Goal: Task Accomplishment & Management: Use online tool/utility

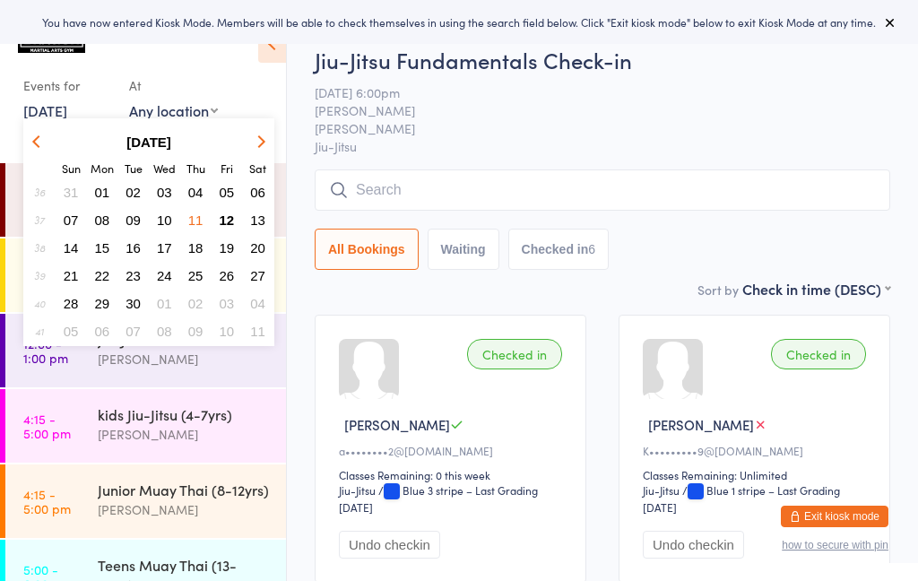
click at [232, 229] on button "12" at bounding box center [227, 220] width 28 height 24
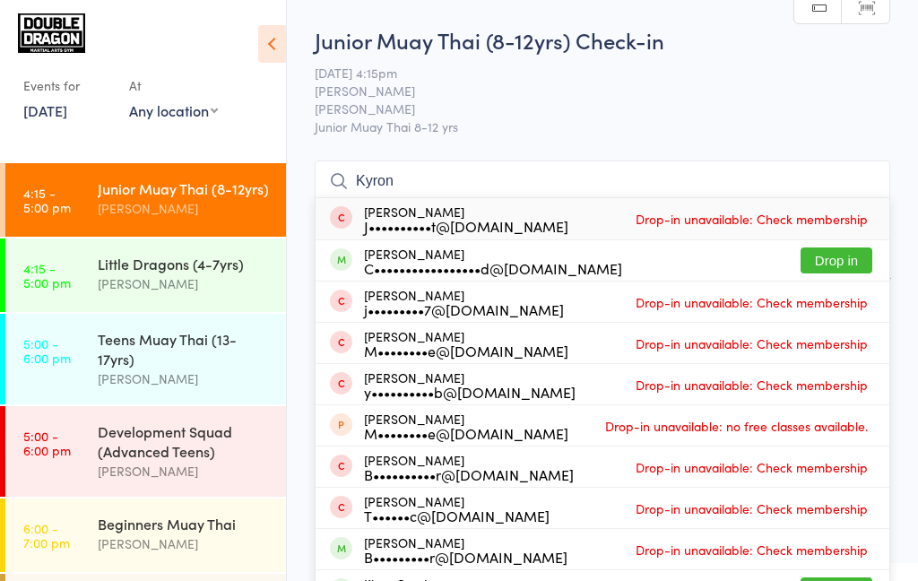
type input "Kyron"
click at [868, 262] on button "Drop in" at bounding box center [836, 260] width 72 height 26
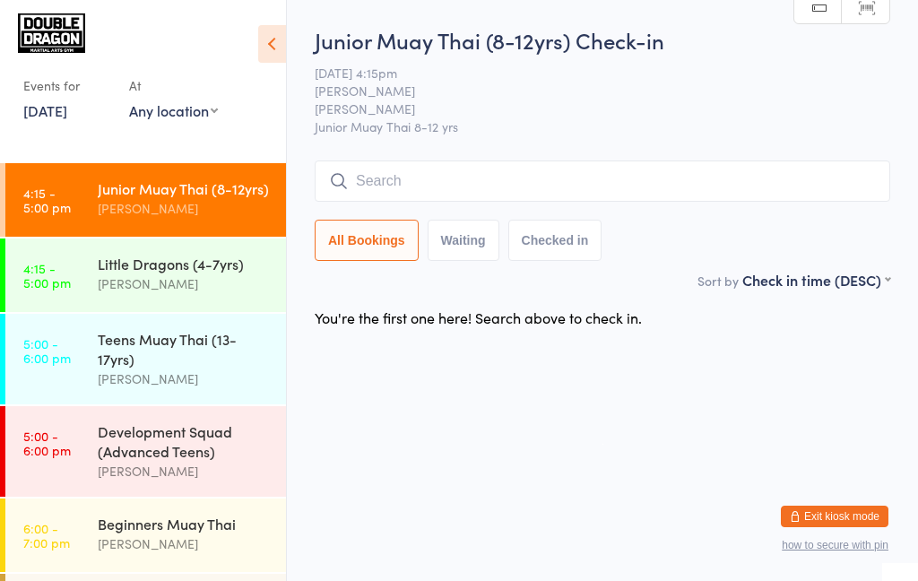
click at [867, 261] on div "All Bookings Waiting Checked in" at bounding box center [602, 240] width 575 height 41
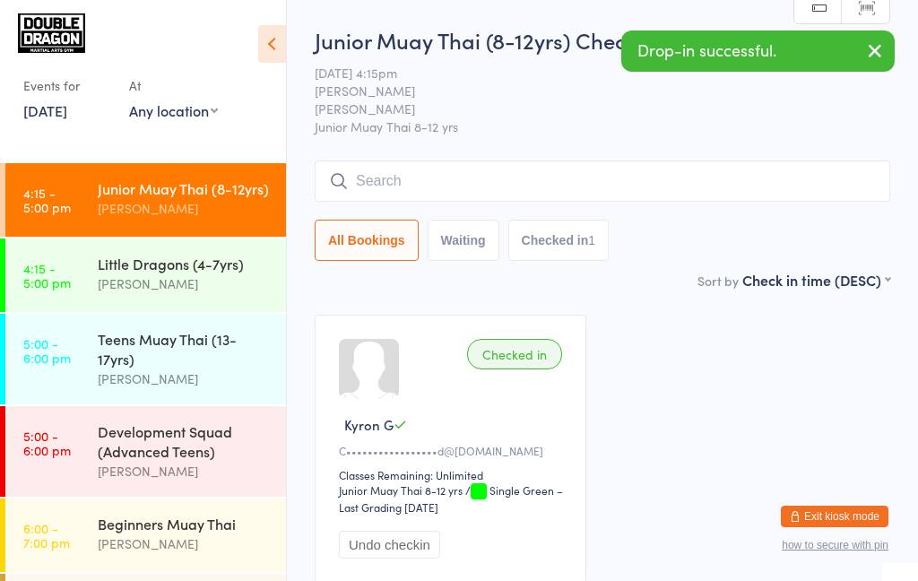
click at [758, 151] on div "Junior Muay Thai (8-12yrs) Check-in [DATE] 4:15pm [PERSON_NAME] [PERSON_NAME] M…" at bounding box center [602, 147] width 575 height 245
click at [754, 175] on input "search" at bounding box center [602, 180] width 575 height 41
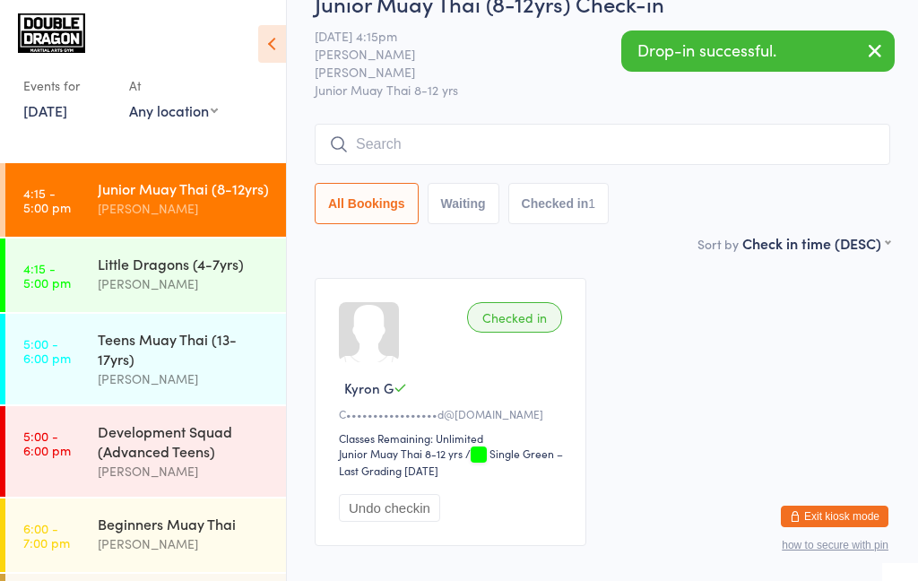
scroll to position [126, 0]
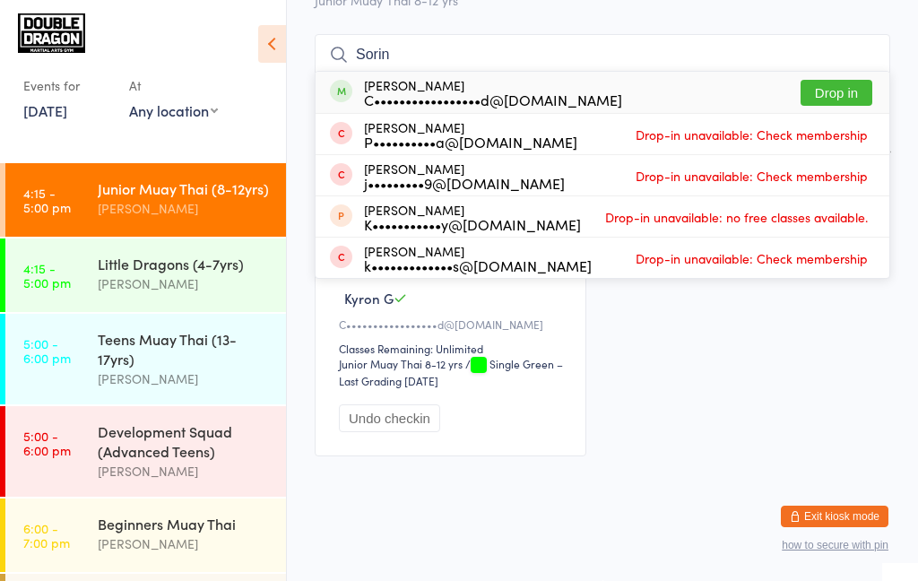
type input "Sorin"
click at [840, 91] on button "Drop in" at bounding box center [836, 93] width 72 height 26
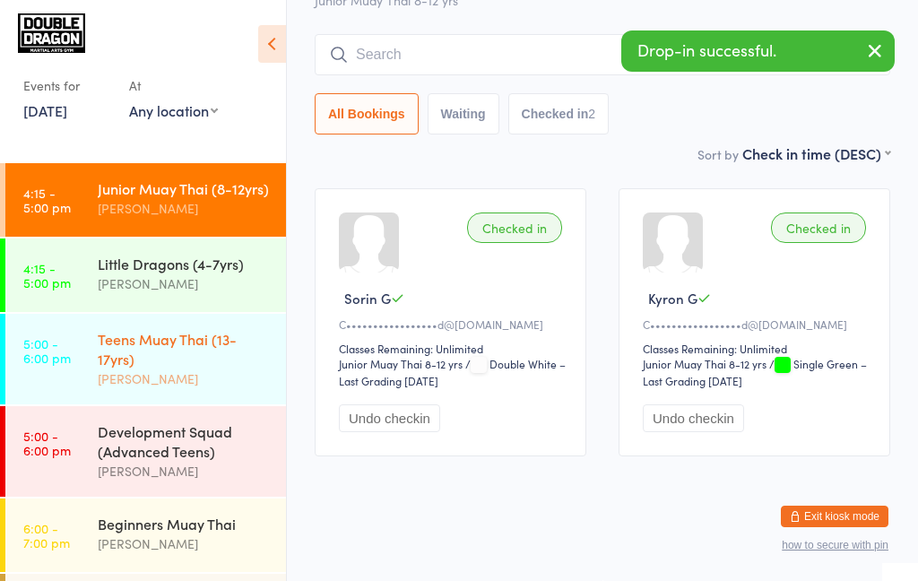
click at [72, 361] on link "5:00 - 6:00 pm Teens Muay Thai (13-17yrs) [PERSON_NAME]" at bounding box center [145, 359] width 281 height 91
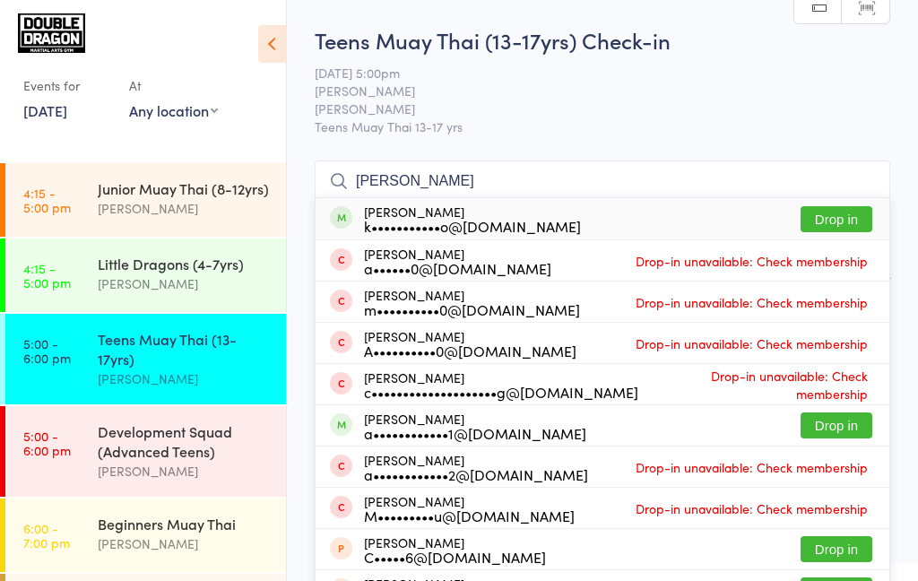
type input "[PERSON_NAME]"
click at [821, 223] on button "Drop in" at bounding box center [836, 219] width 72 height 26
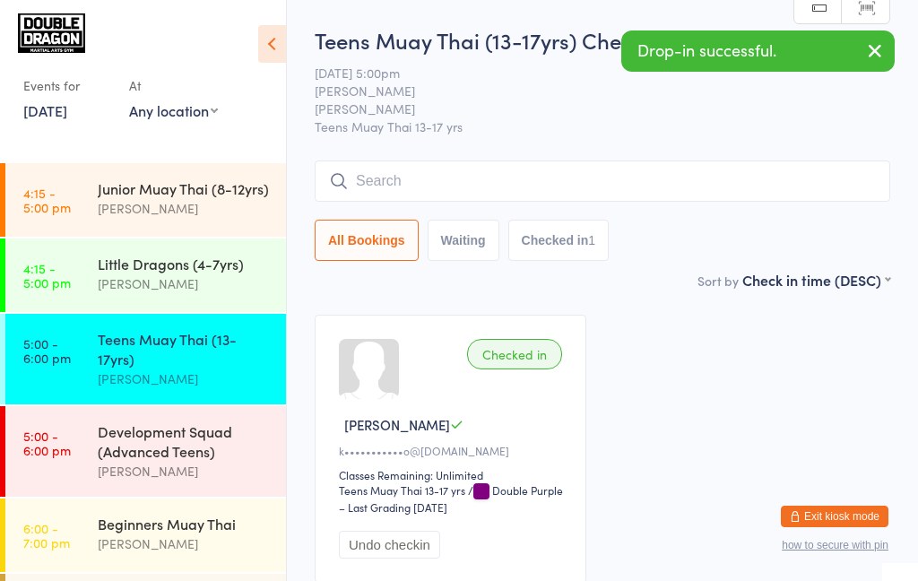
click at [121, 363] on div "Teens Muay Thai (13-17yrs)" at bounding box center [184, 348] width 173 height 39
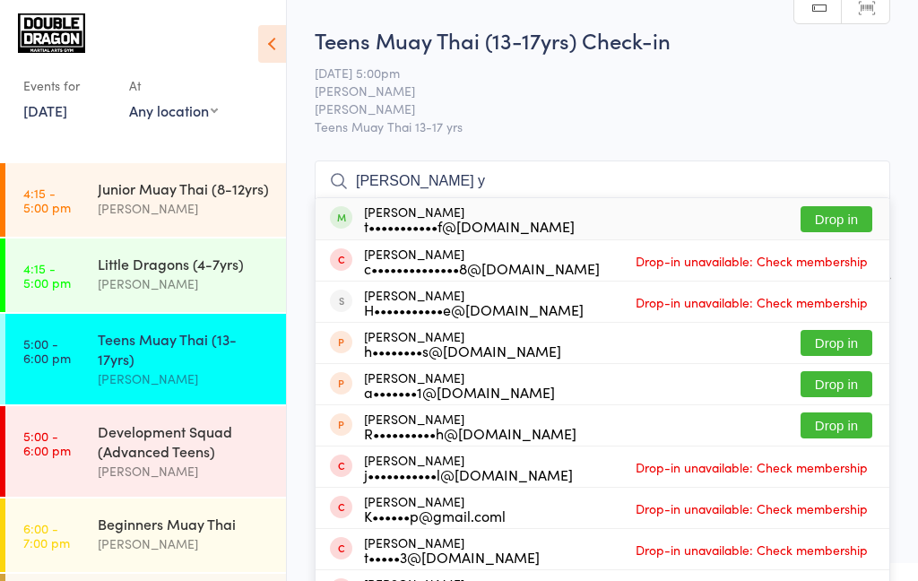
type input "[PERSON_NAME] y"
click at [843, 221] on button "Drop in" at bounding box center [836, 219] width 72 height 26
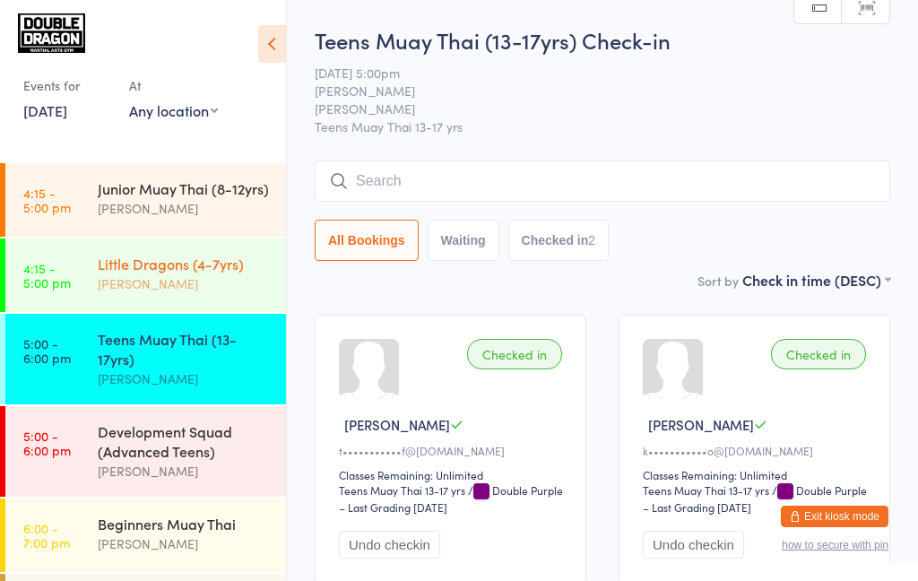
click at [221, 292] on div "[PERSON_NAME]" at bounding box center [184, 283] width 173 height 21
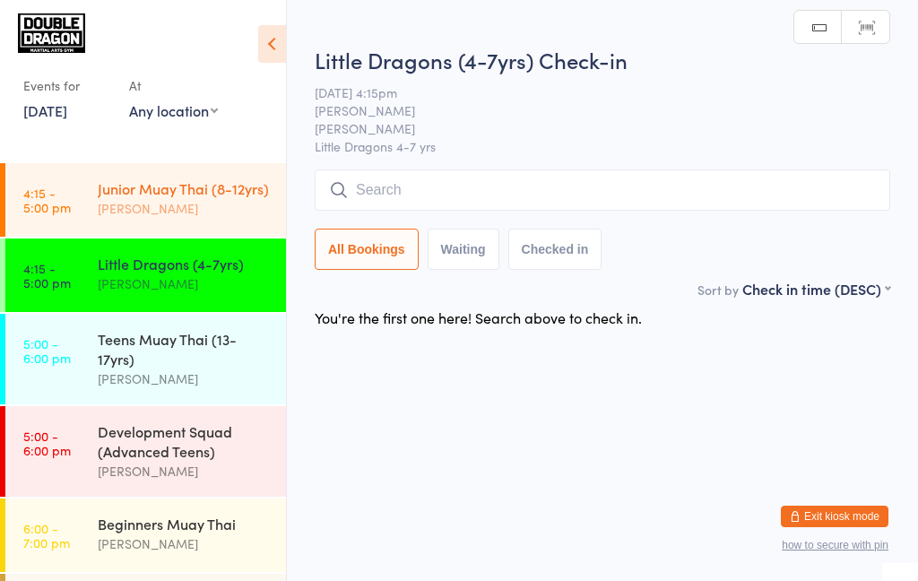
click at [217, 209] on div "[PERSON_NAME]" at bounding box center [184, 208] width 173 height 21
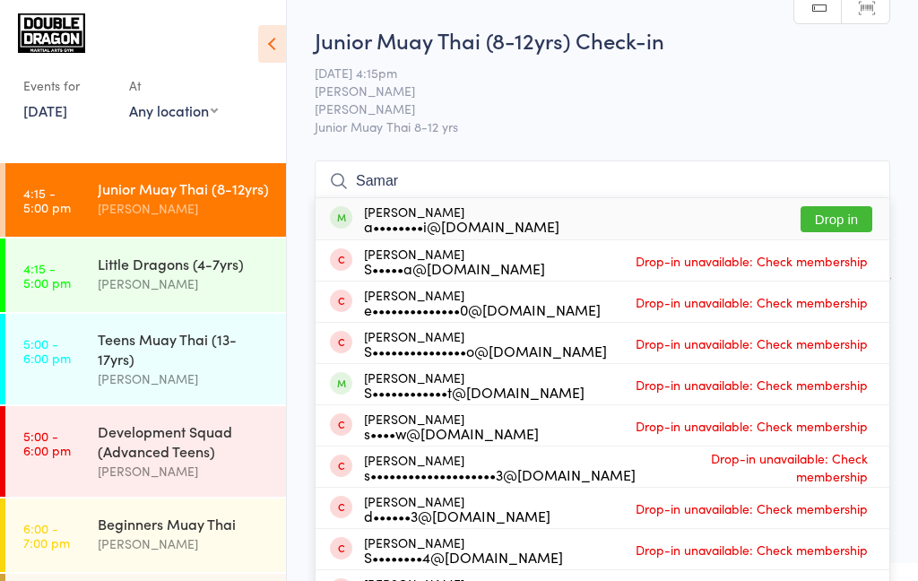
type input "Samar"
click at [849, 224] on button "Drop in" at bounding box center [836, 219] width 72 height 26
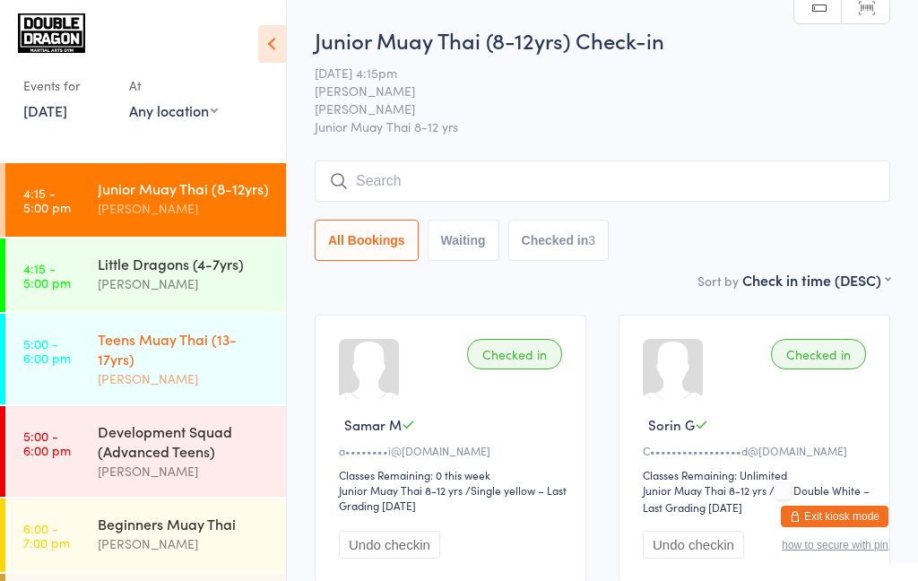
click at [177, 404] on div "Teens Muay Thai (13-17yrs) [PERSON_NAME]" at bounding box center [192, 359] width 188 height 91
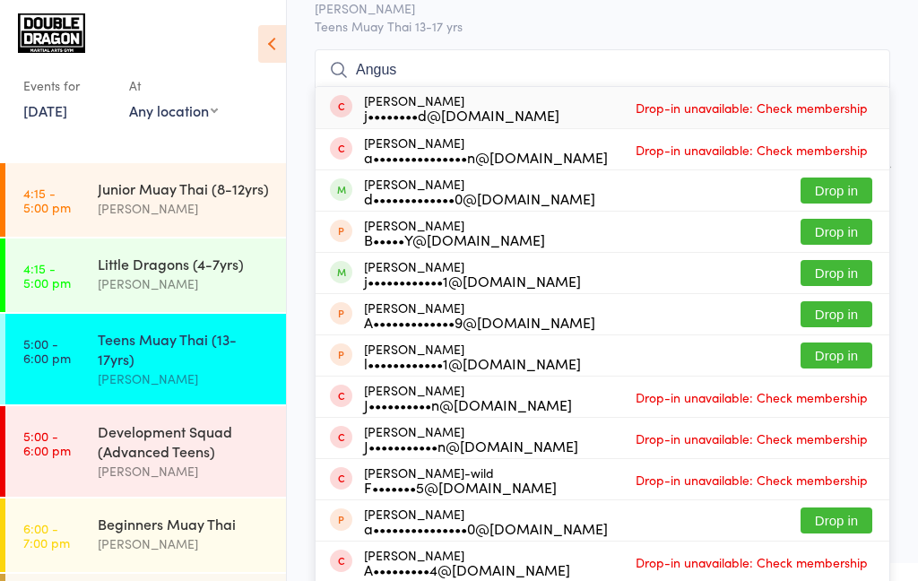
scroll to position [122, 0]
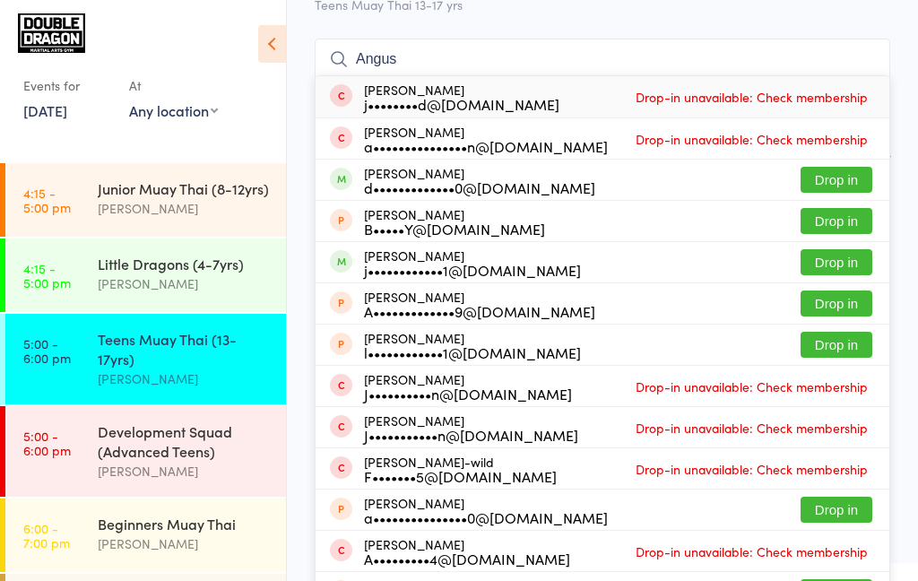
type input "Angus"
click at [485, 273] on div "j••••••••••••1@[DOMAIN_NAME]" at bounding box center [472, 270] width 217 height 14
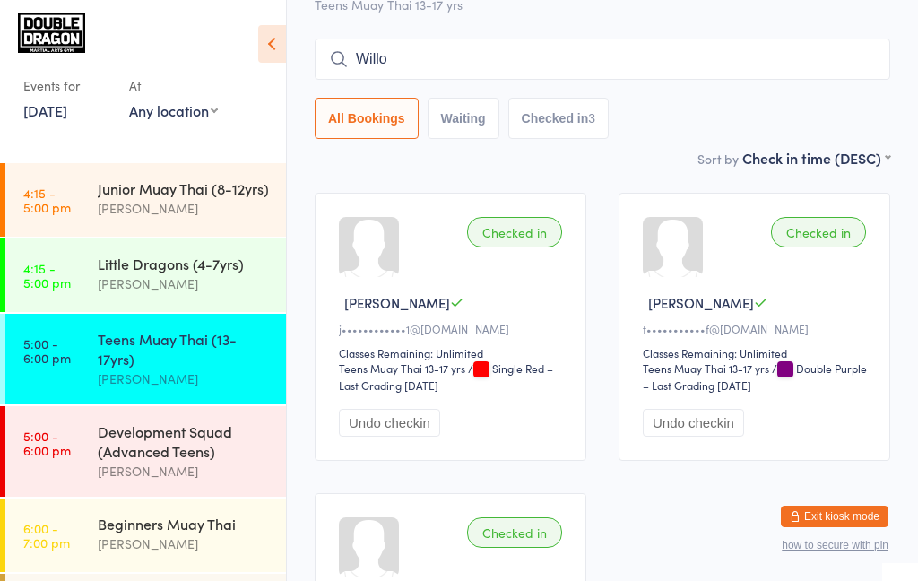
type input "Willow"
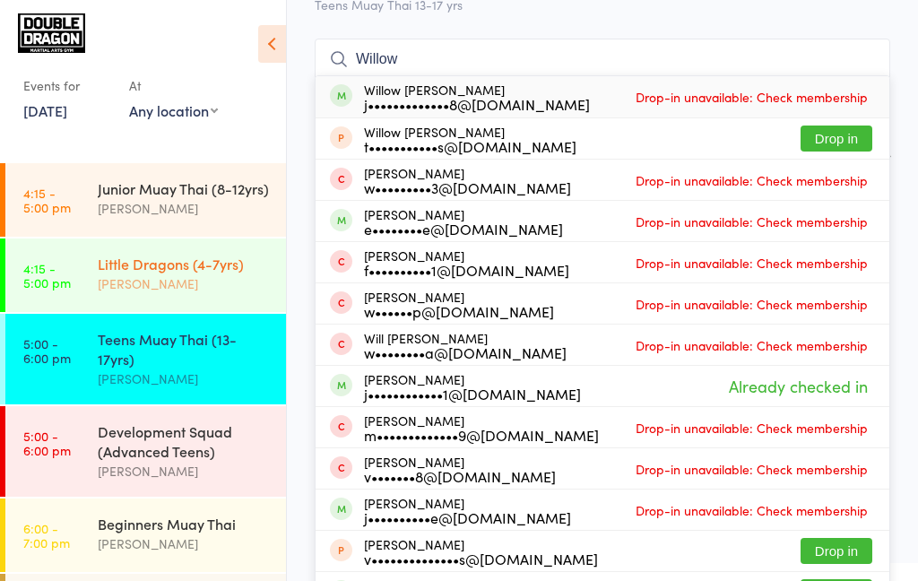
click at [159, 276] on div "[PERSON_NAME]" at bounding box center [184, 283] width 173 height 21
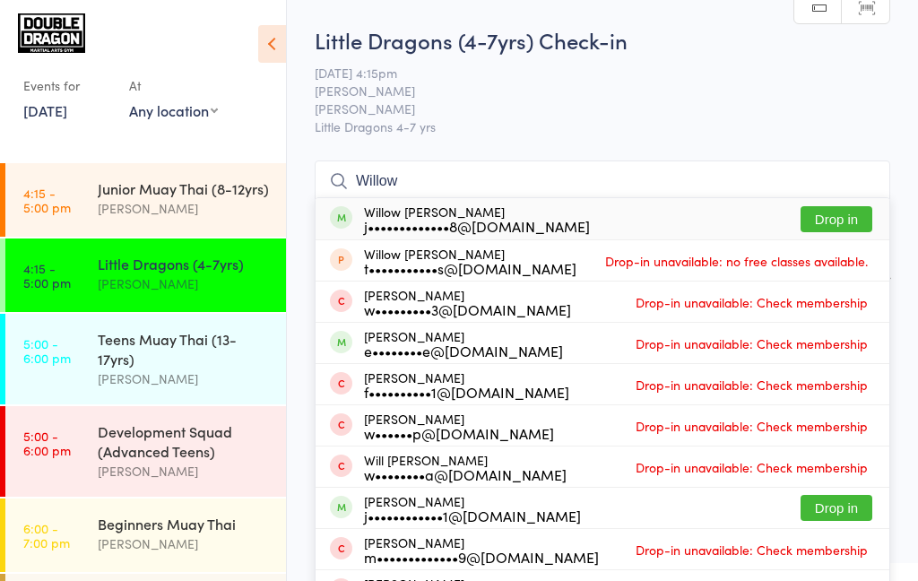
type input "Willow"
click at [842, 221] on button "Drop in" at bounding box center [836, 219] width 72 height 26
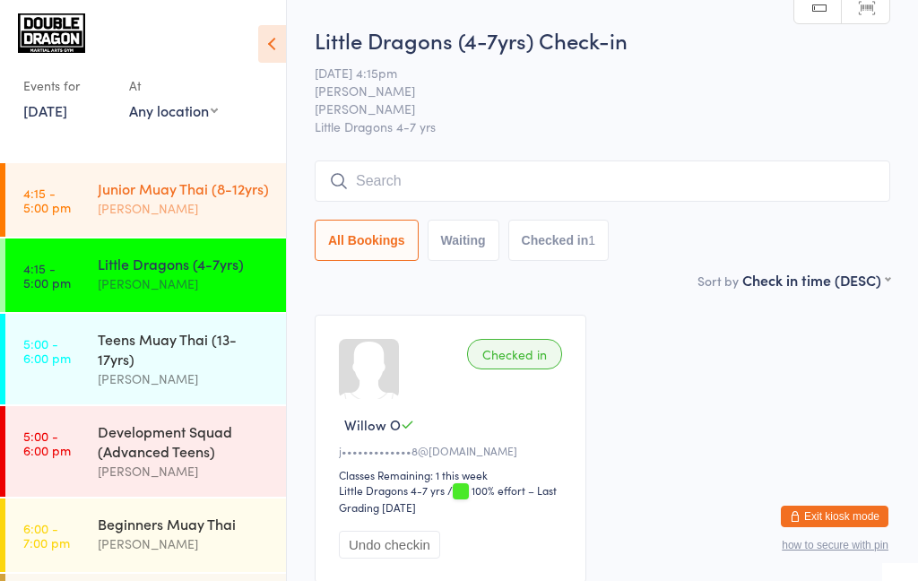
click at [184, 191] on div "Junior Muay Thai (8-12yrs)" at bounding box center [184, 188] width 173 height 20
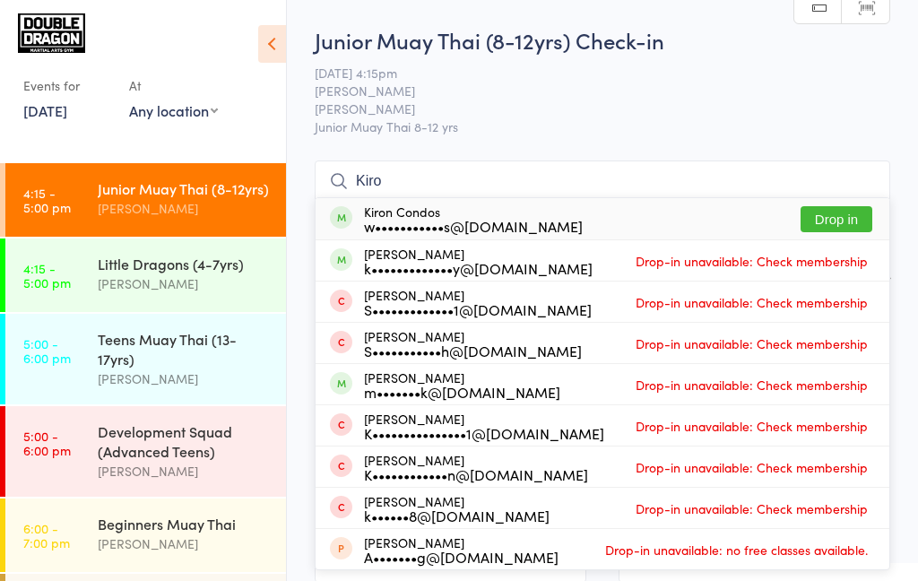
type input "Kiro"
click at [836, 220] on button "Drop in" at bounding box center [836, 219] width 72 height 26
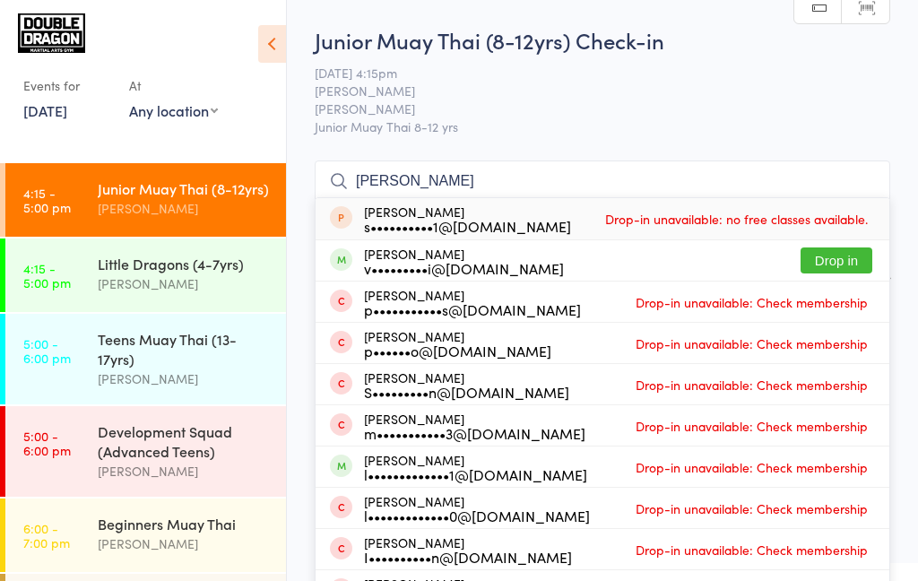
type input "[PERSON_NAME]"
click at [843, 264] on button "Drop in" at bounding box center [836, 260] width 72 height 26
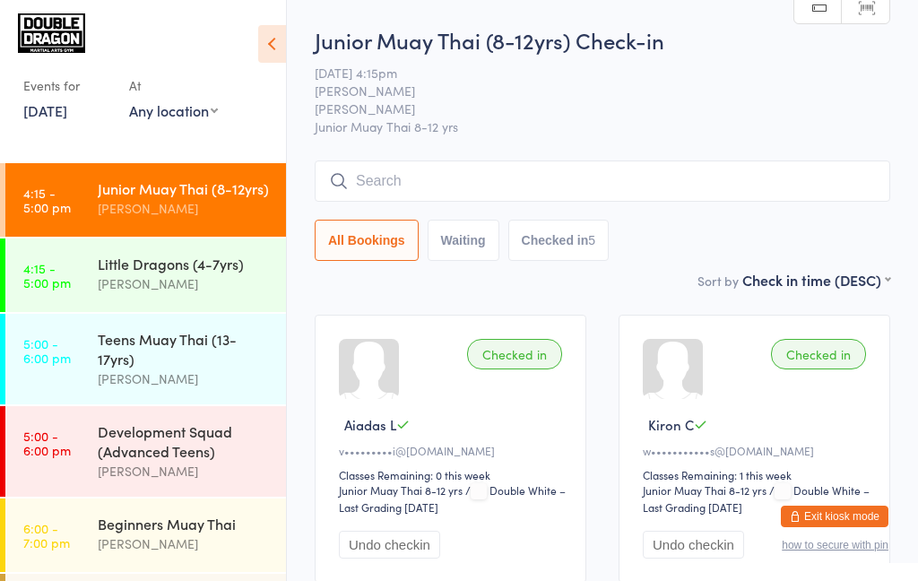
click at [436, 189] on input "search" at bounding box center [602, 180] width 575 height 41
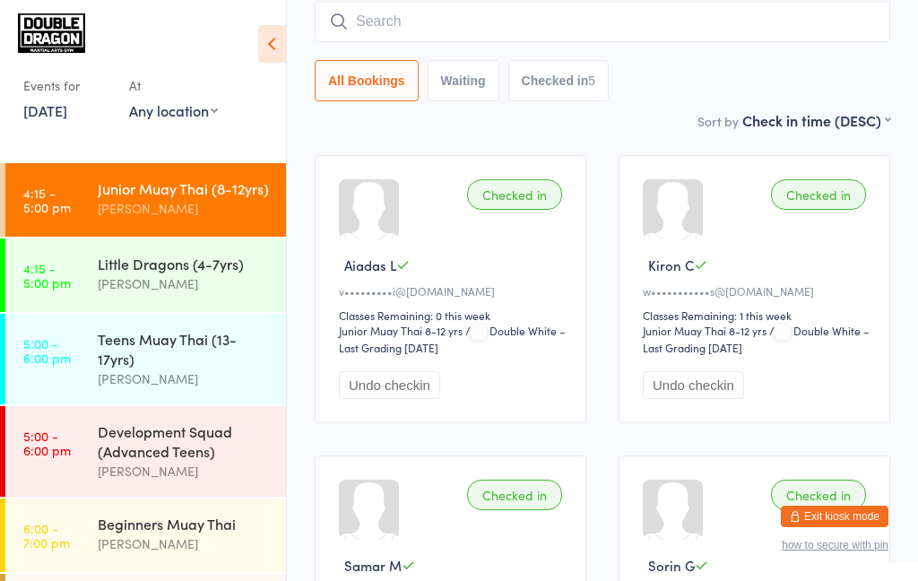
scroll to position [161, 0]
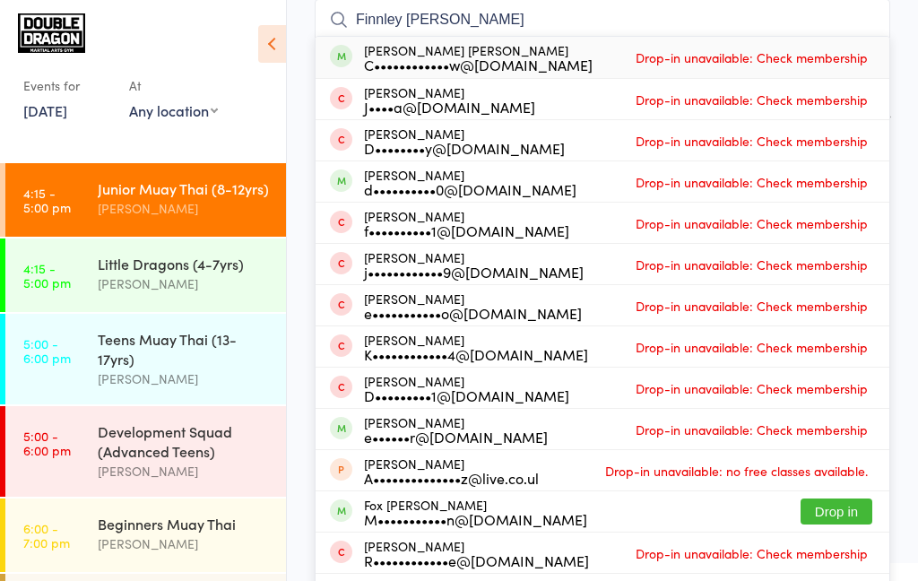
type input "Finnley [PERSON_NAME]"
click at [542, 63] on div "C••••••••••••w@[DOMAIN_NAME]" at bounding box center [478, 64] width 229 height 14
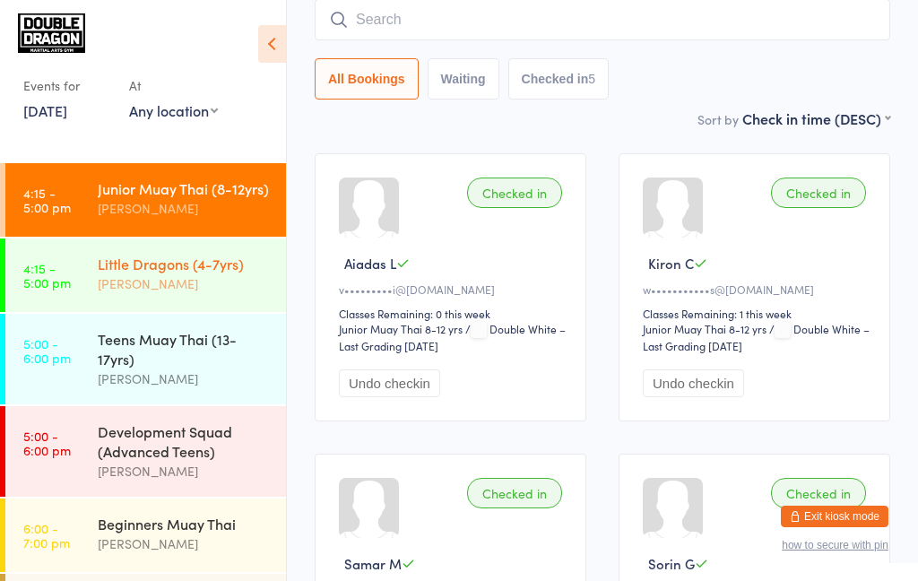
click at [168, 297] on div "Little Dragons (4-7yrs) [PERSON_NAME]" at bounding box center [192, 273] width 188 height 71
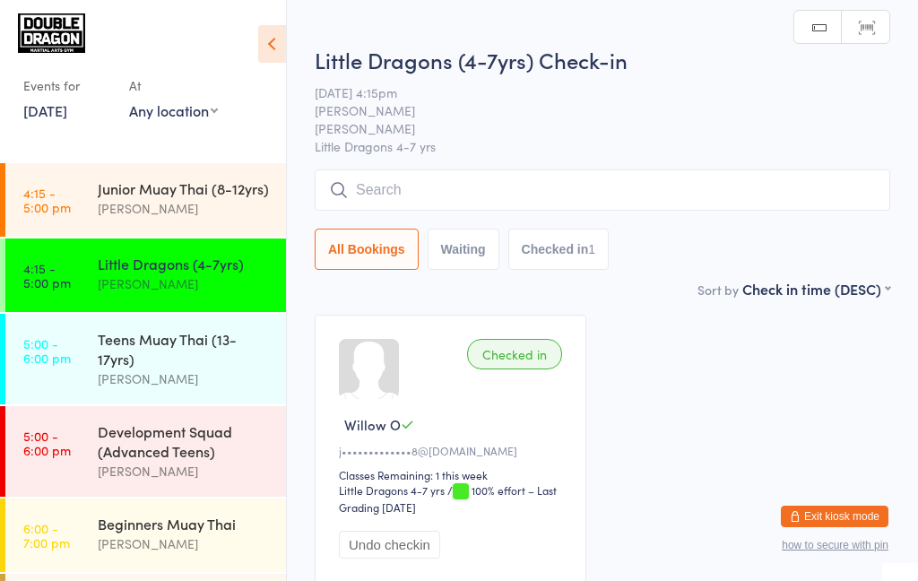
click at [456, 194] on input "search" at bounding box center [602, 189] width 575 height 41
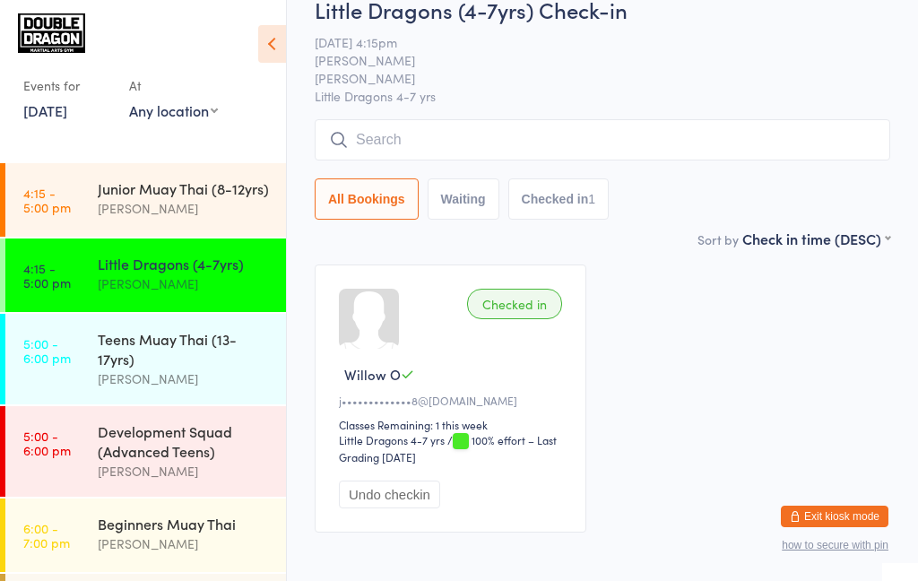
scroll to position [126, 0]
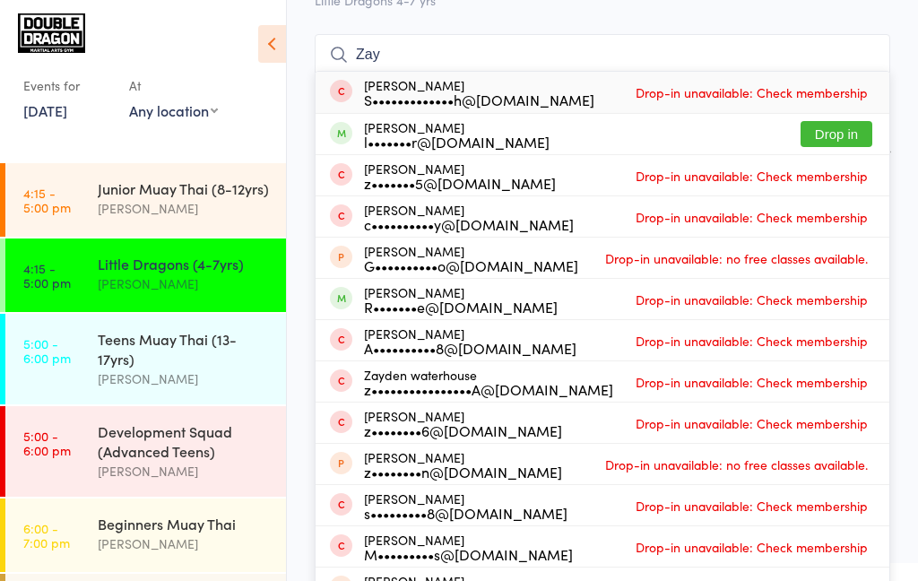
type input "Zay"
click at [841, 140] on button "Drop in" at bounding box center [836, 134] width 72 height 26
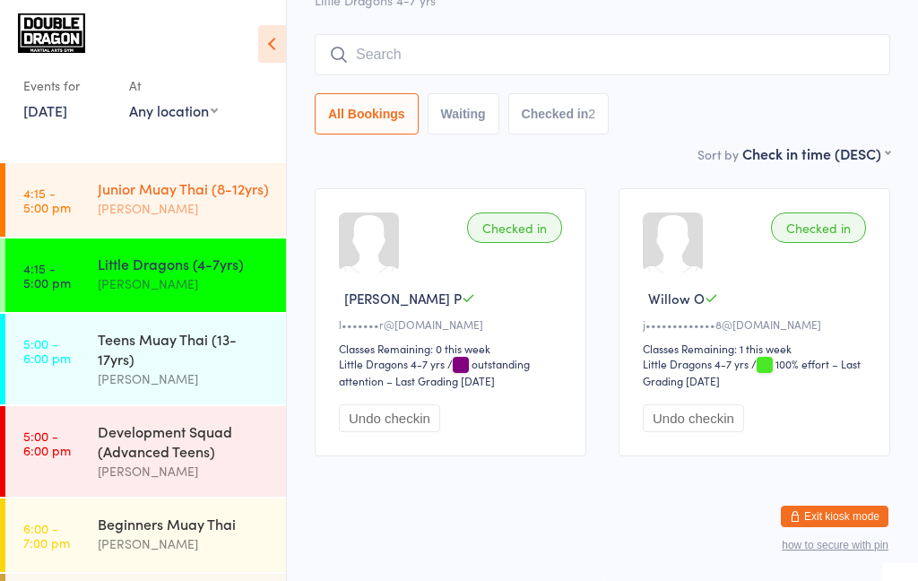
click at [121, 209] on div "[PERSON_NAME]" at bounding box center [184, 208] width 173 height 21
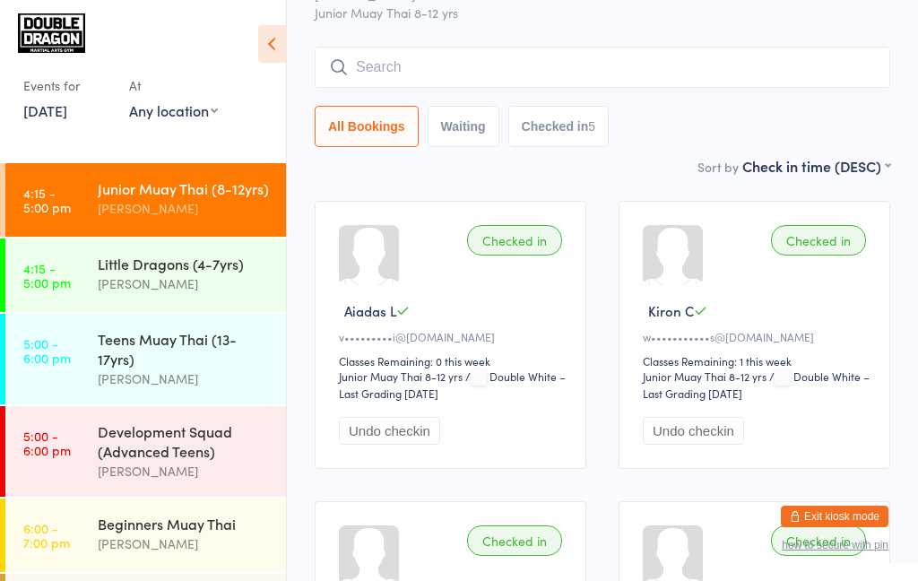
scroll to position [112, 0]
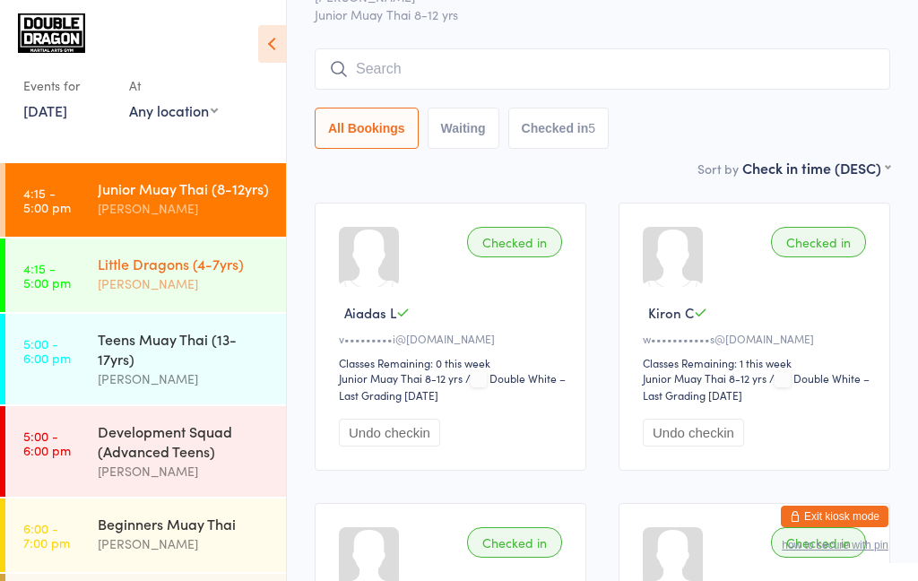
click at [168, 265] on div "Little Dragons (4-7yrs)" at bounding box center [184, 264] width 173 height 20
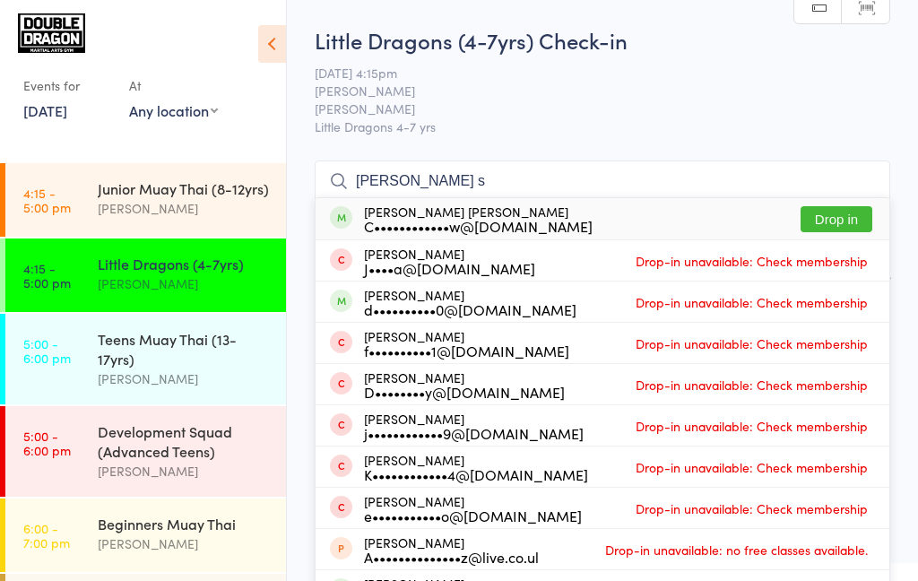
type input "[PERSON_NAME] s"
click at [535, 224] on div "C••••••••••••w@[DOMAIN_NAME]" at bounding box center [478, 226] width 229 height 14
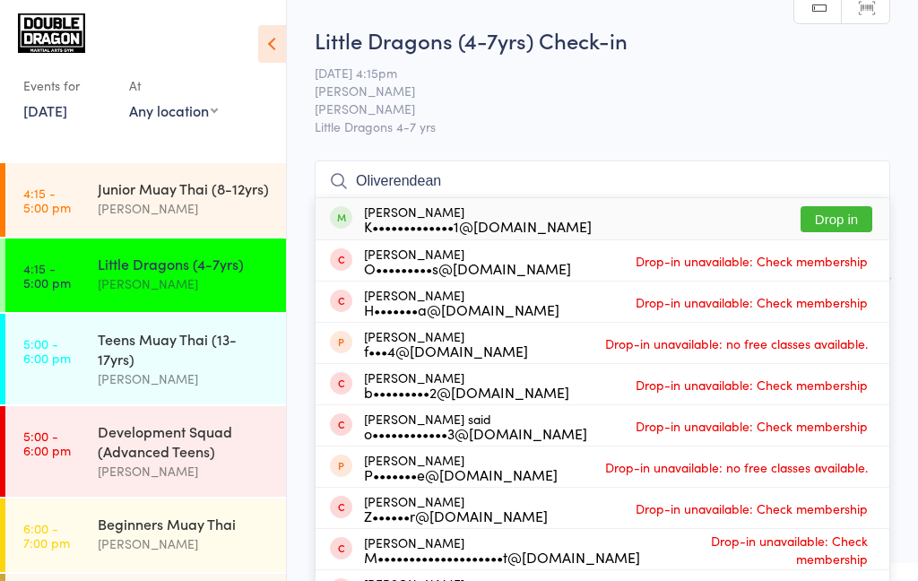
type input "Oliverendean"
click at [835, 224] on button "Drop in" at bounding box center [836, 219] width 72 height 26
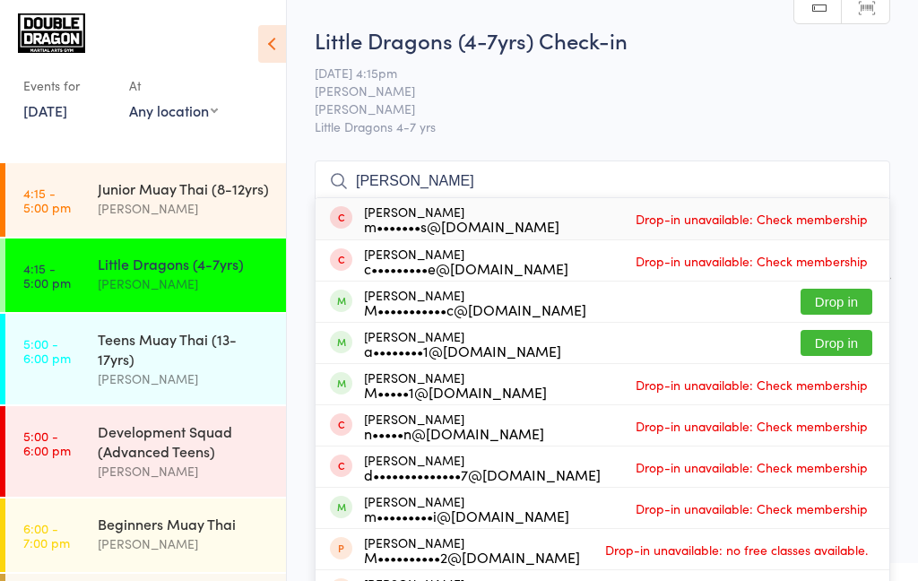
type input "[PERSON_NAME]"
click at [842, 307] on button "Drop in" at bounding box center [836, 302] width 72 height 26
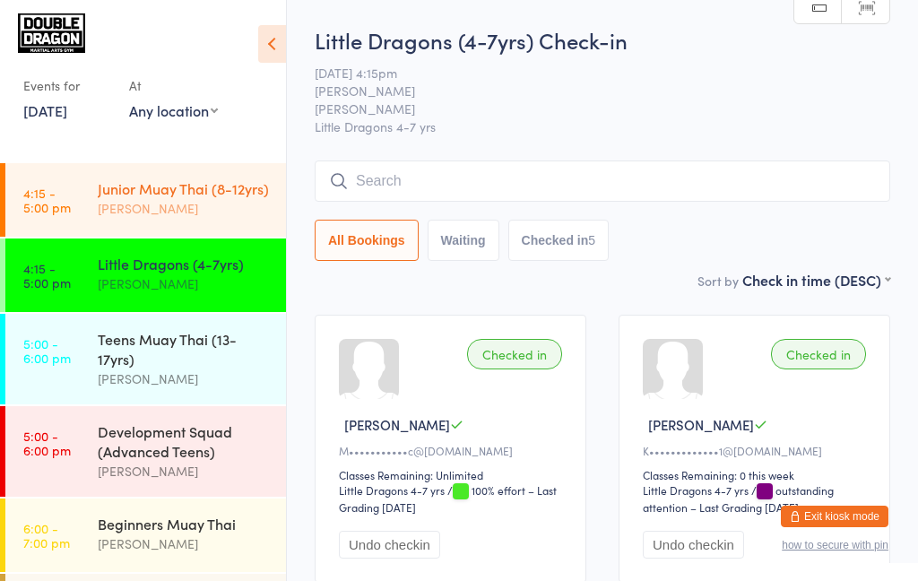
click at [215, 198] on div "Junior Muay Thai (8-12yrs)" at bounding box center [184, 188] width 173 height 20
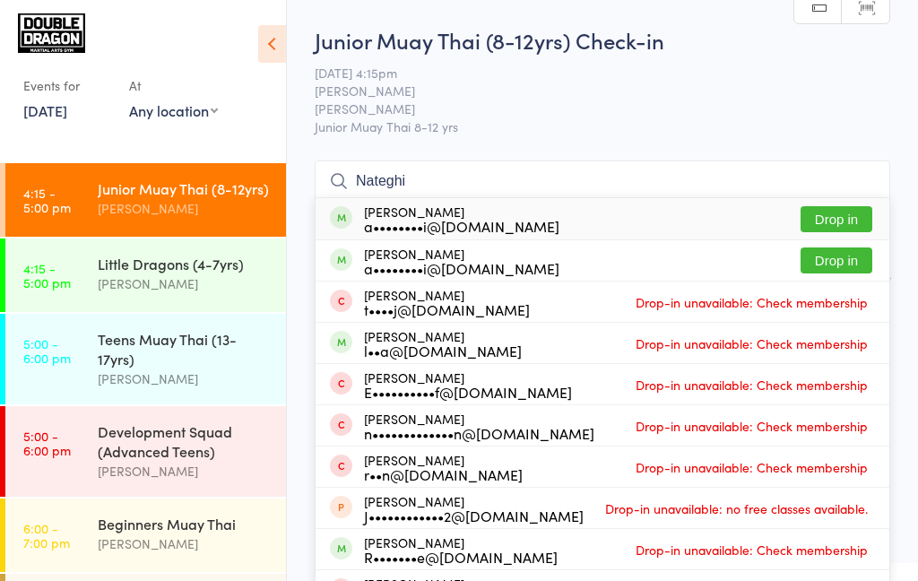
type input "Nateghi"
click at [440, 254] on div "[PERSON_NAME] a••••••••i@[DOMAIN_NAME]" at bounding box center [461, 260] width 195 height 29
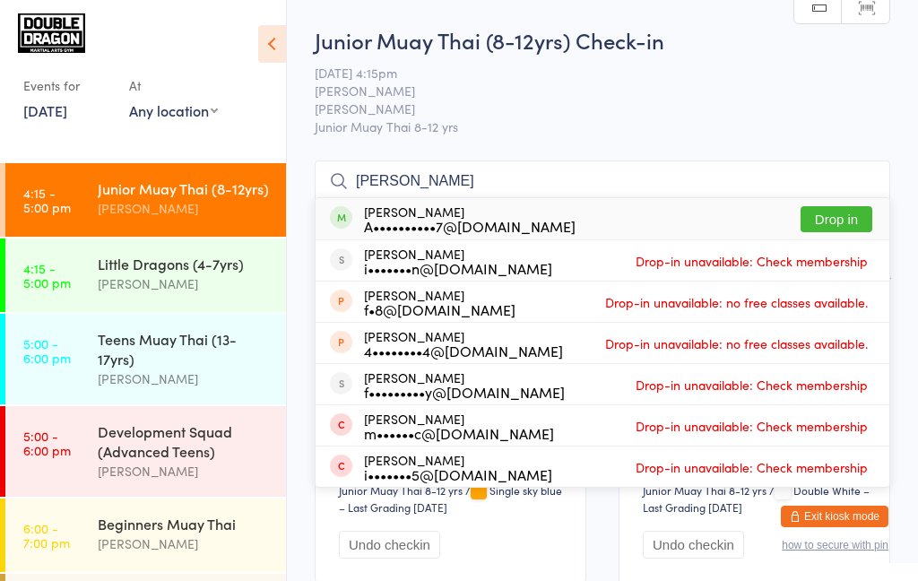
type input "[PERSON_NAME]"
click at [852, 221] on button "Drop in" at bounding box center [836, 219] width 72 height 26
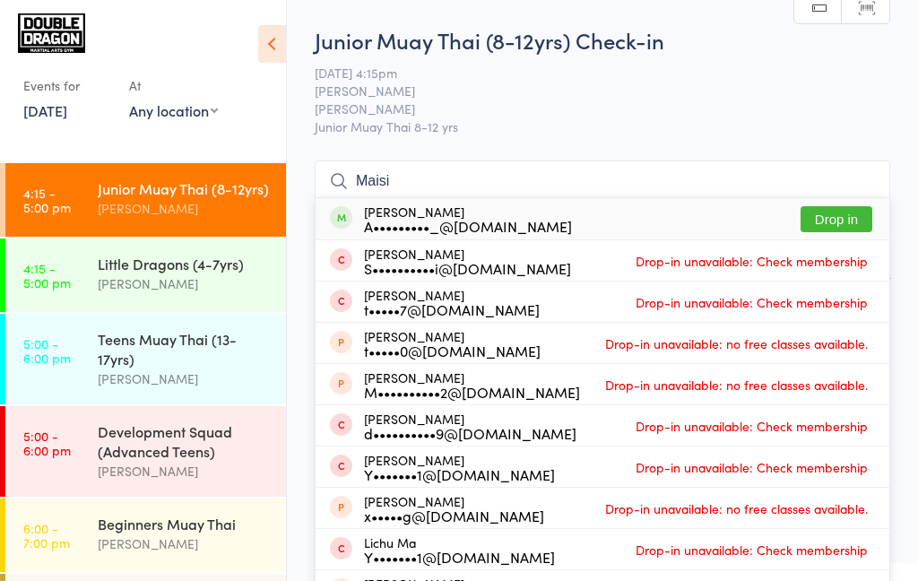
type input "Maisi"
click at [832, 221] on button "Drop in" at bounding box center [836, 219] width 72 height 26
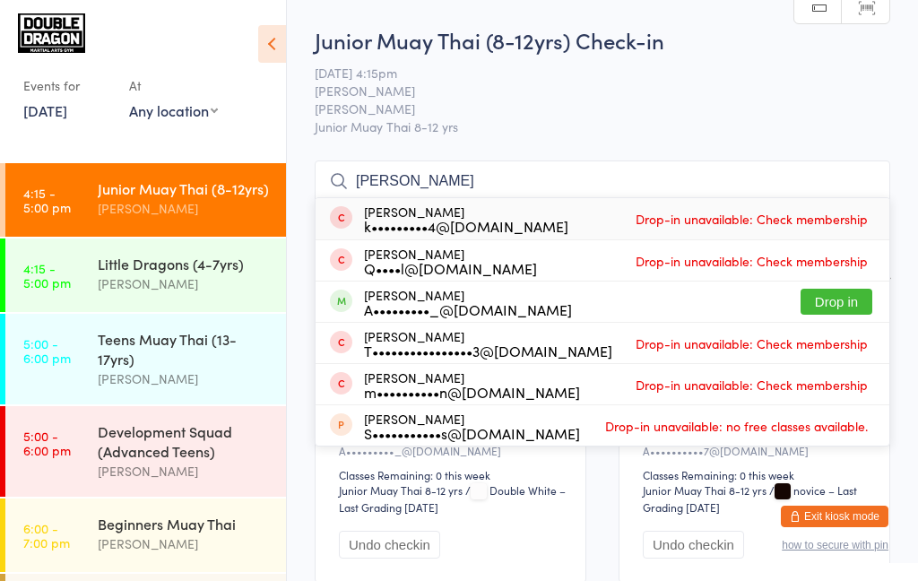
type input "[PERSON_NAME]"
click at [821, 307] on button "Drop in" at bounding box center [836, 302] width 72 height 26
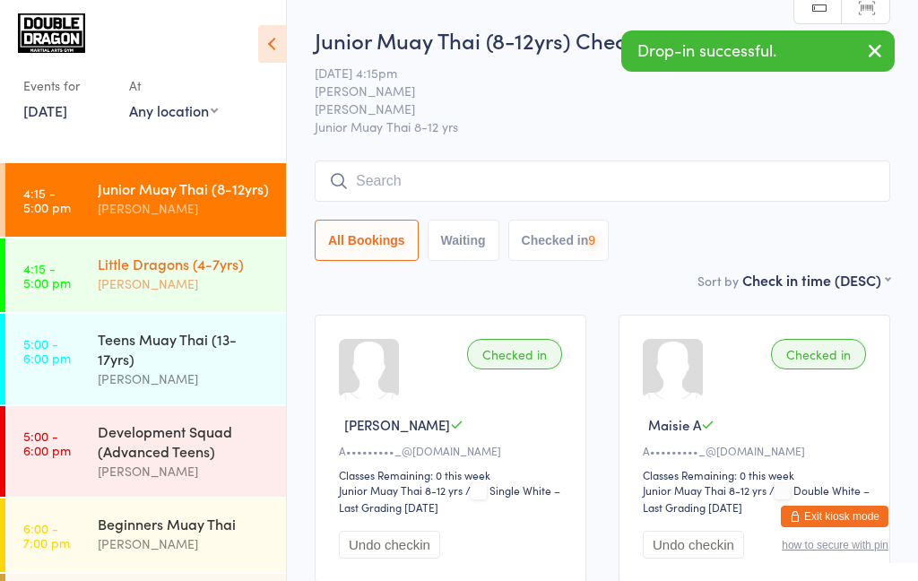
click at [199, 294] on div "Little Dragons (4-7yrs) [PERSON_NAME]" at bounding box center [192, 273] width 188 height 71
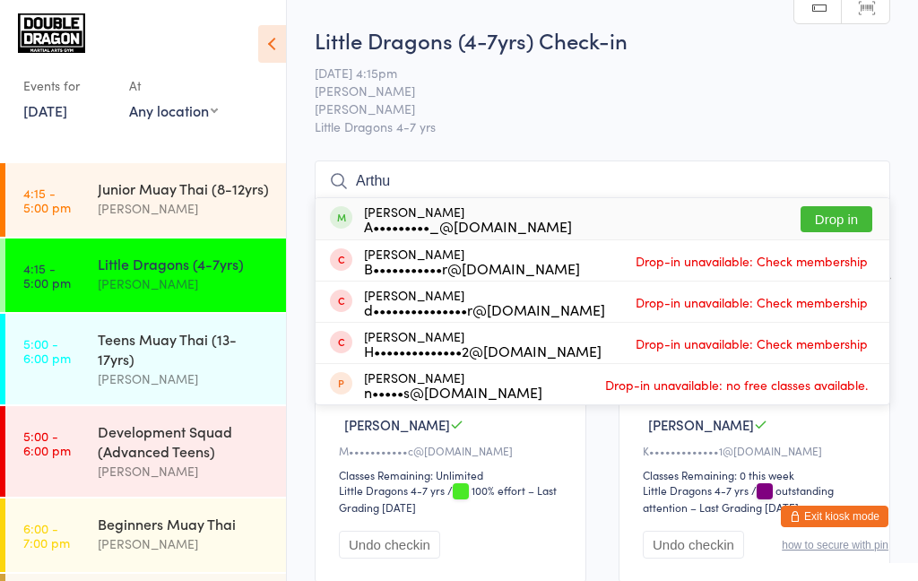
type input "Arthu"
click at [817, 242] on div "[PERSON_NAME] B•••••••••••r@[DOMAIN_NAME] Drop-in unavailable: Check membership" at bounding box center [603, 260] width 574 height 40
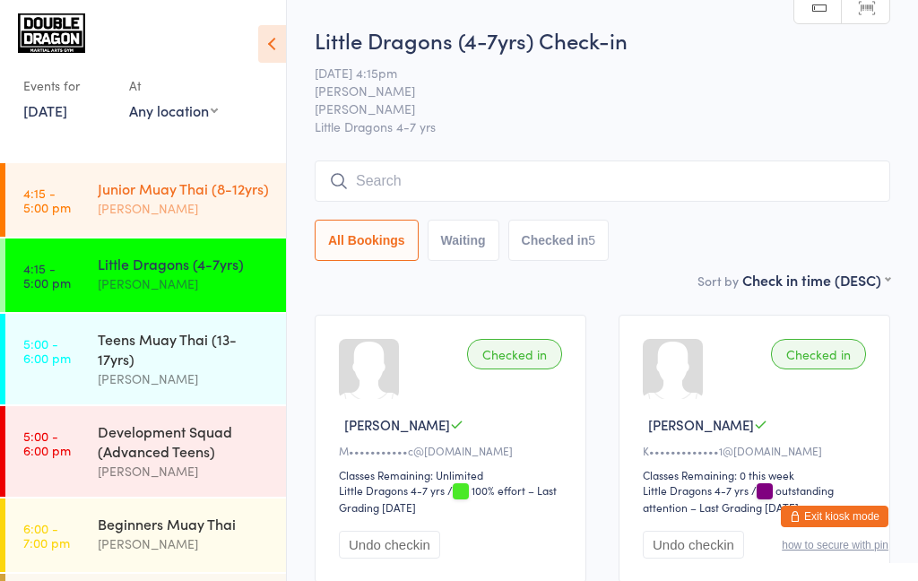
click at [106, 217] on div "[PERSON_NAME]" at bounding box center [184, 208] width 173 height 21
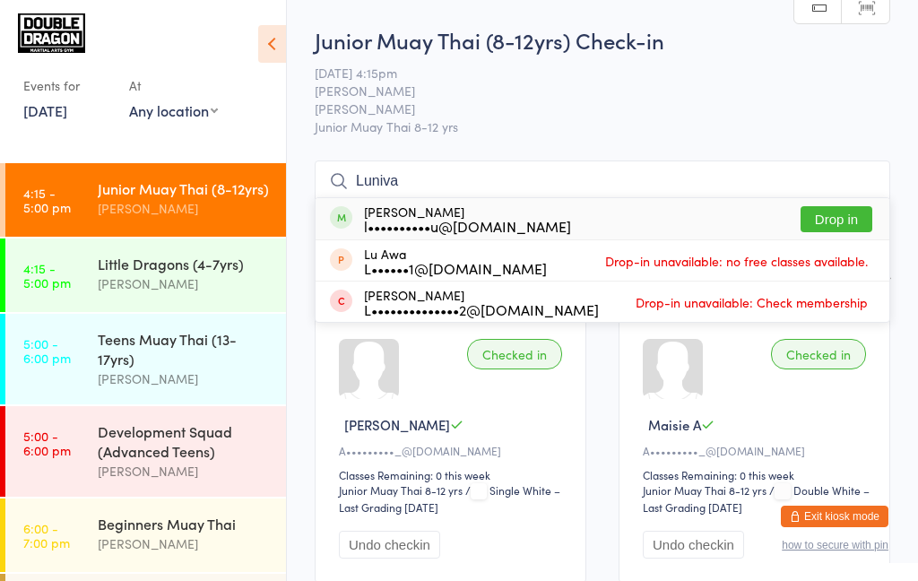
type input "Luniva"
click at [841, 217] on button "Drop in" at bounding box center [836, 219] width 72 height 26
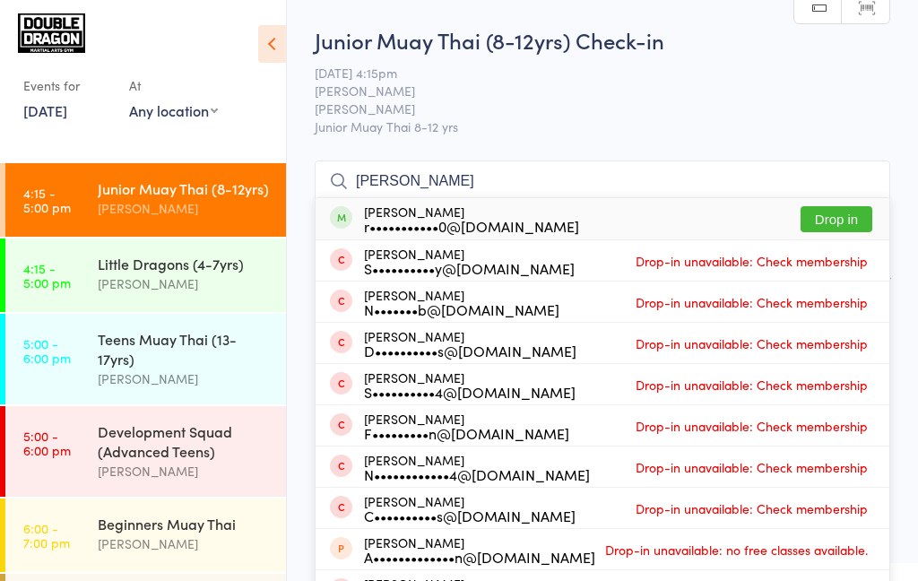
type input "[PERSON_NAME]"
click at [854, 227] on button "Drop in" at bounding box center [836, 219] width 72 height 26
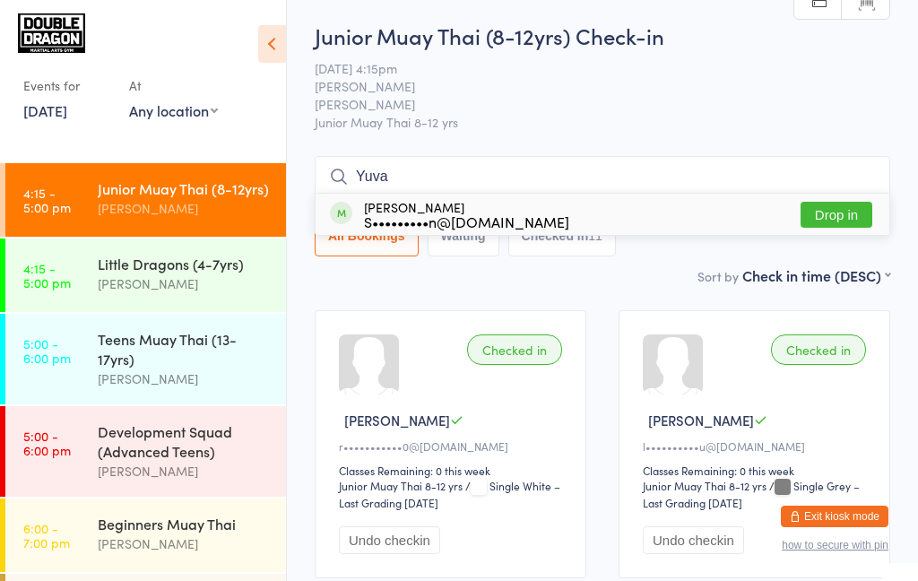
scroll to position [10, 0]
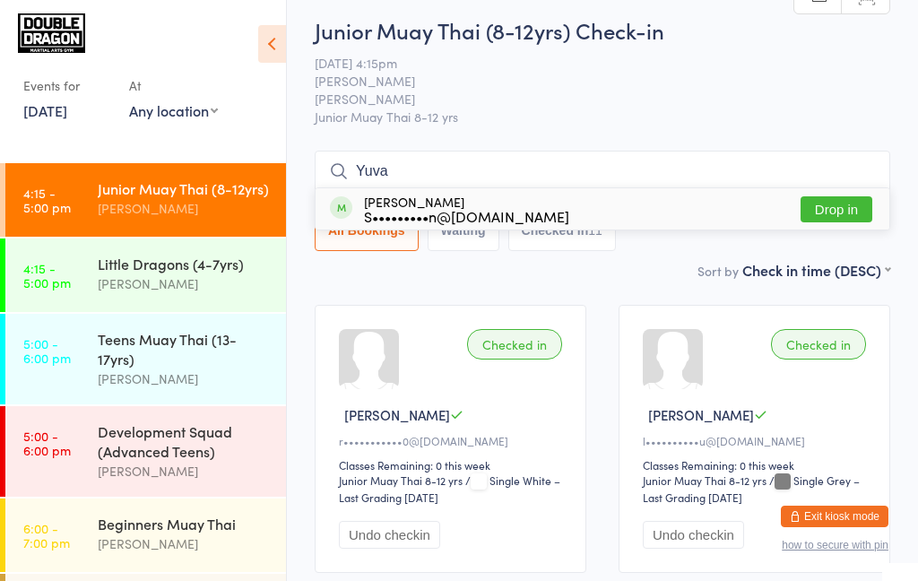
type input "Yuva"
click at [823, 217] on button "Drop in" at bounding box center [836, 209] width 72 height 26
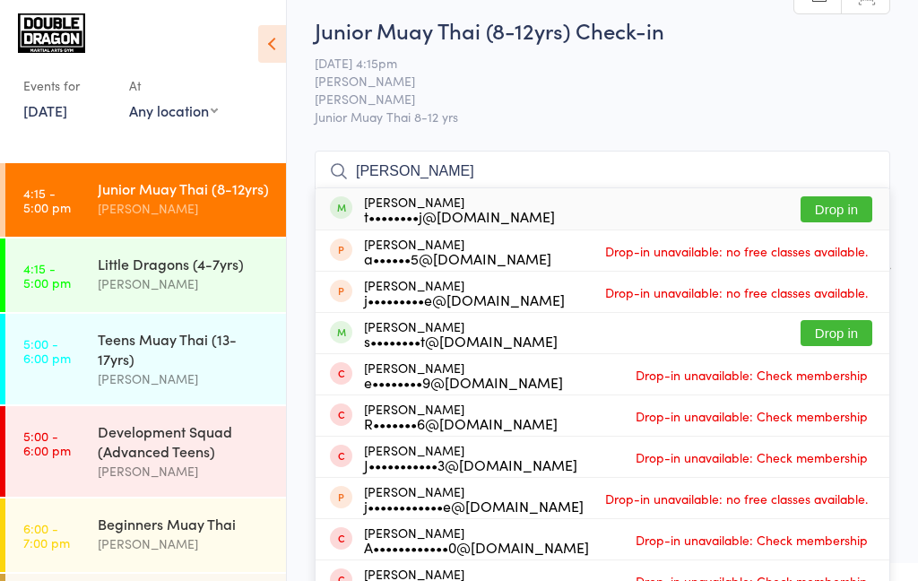
type input "[PERSON_NAME]"
click at [845, 212] on button "Drop in" at bounding box center [836, 209] width 72 height 26
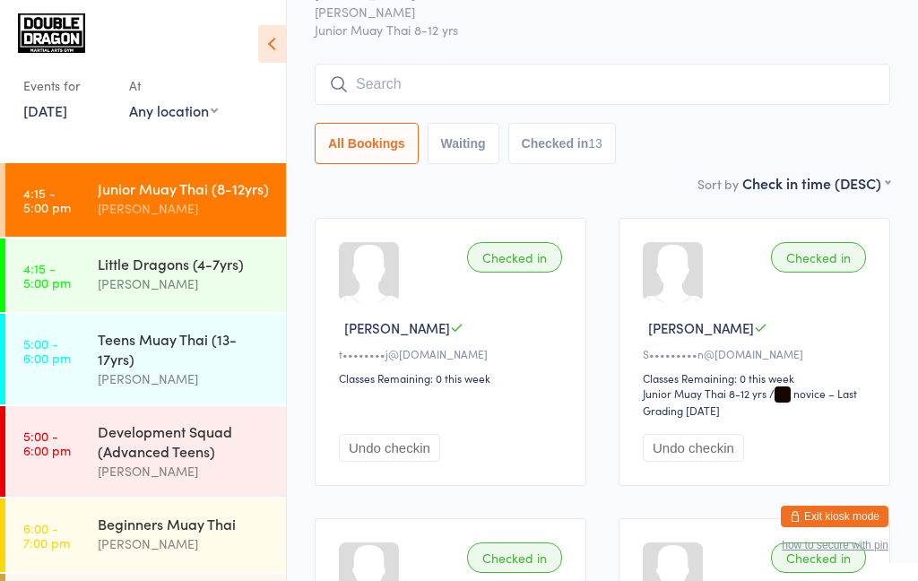
scroll to position [95, 0]
click at [383, 454] on button "Undo checkin" at bounding box center [389, 450] width 101 height 28
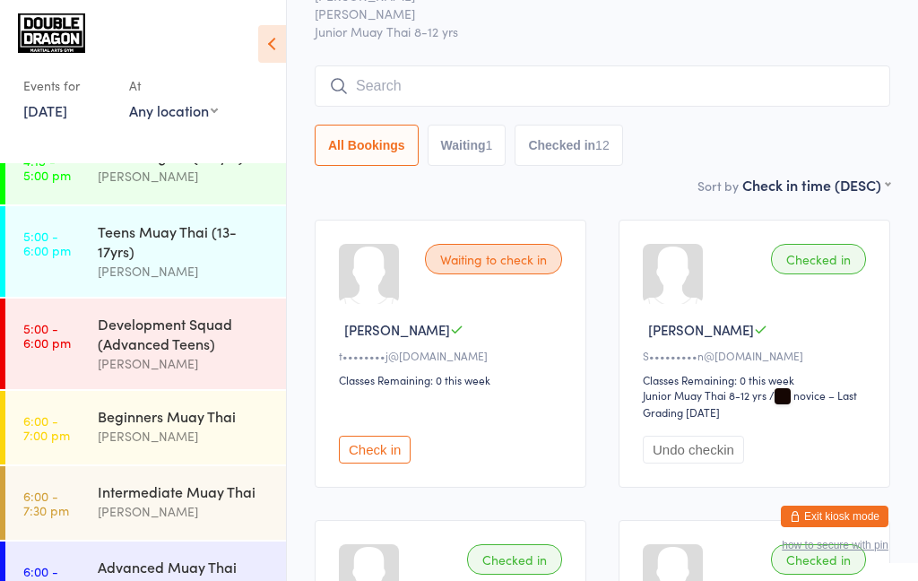
scroll to position [115, 0]
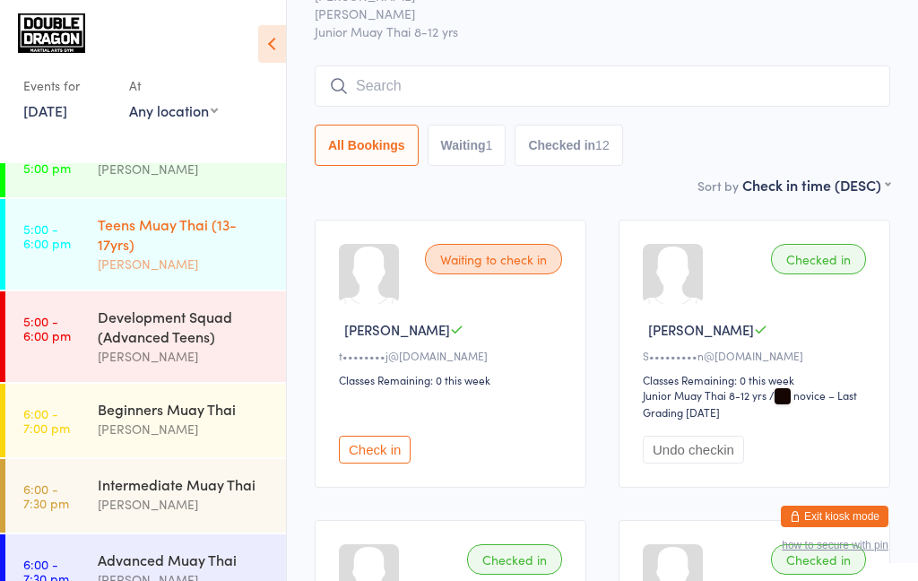
click at [212, 247] on div "Teens Muay Thai (13-17yrs)" at bounding box center [184, 233] width 173 height 39
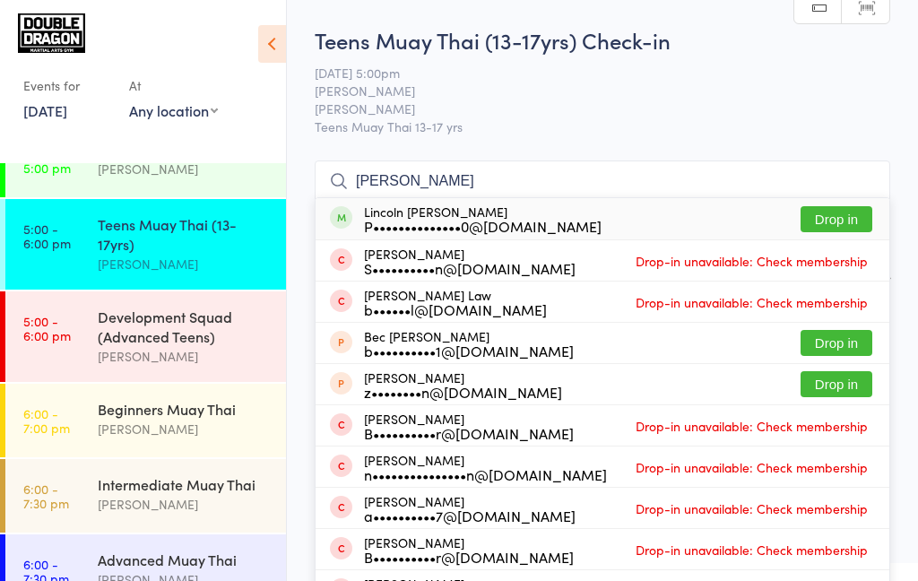
type input "[PERSON_NAME]"
click at [834, 223] on button "Drop in" at bounding box center [836, 219] width 72 height 26
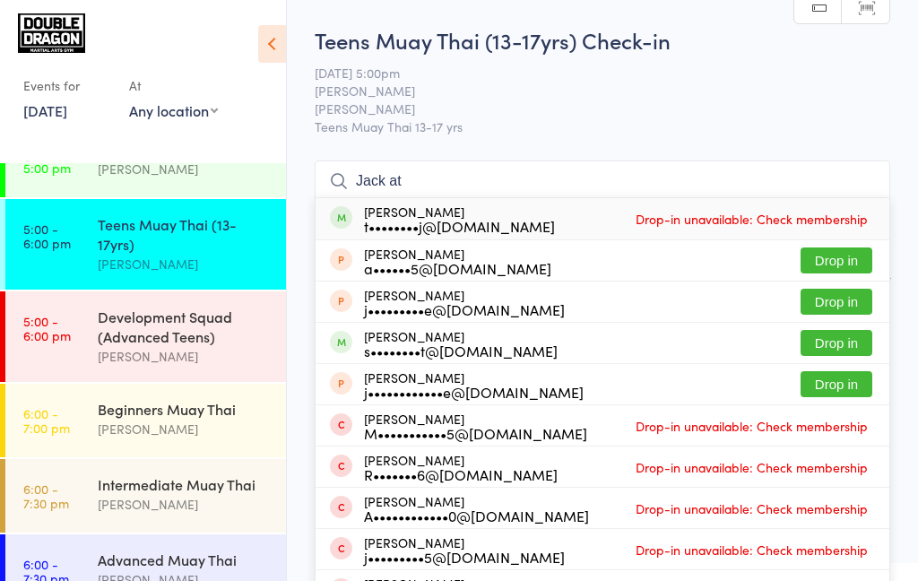
type input "Jack at"
click at [777, 230] on span "Drop-in unavailable: Check membership" at bounding box center [751, 218] width 241 height 27
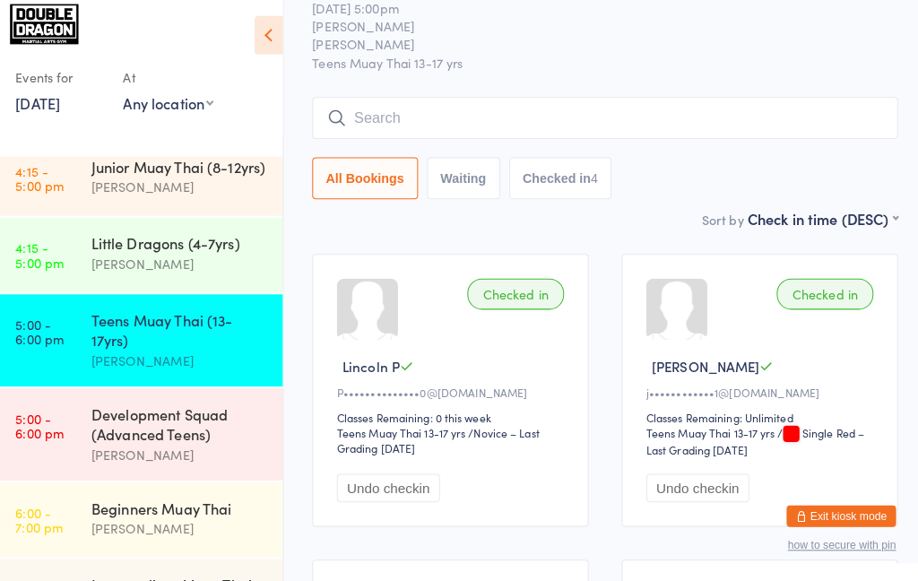
scroll to position [19, 0]
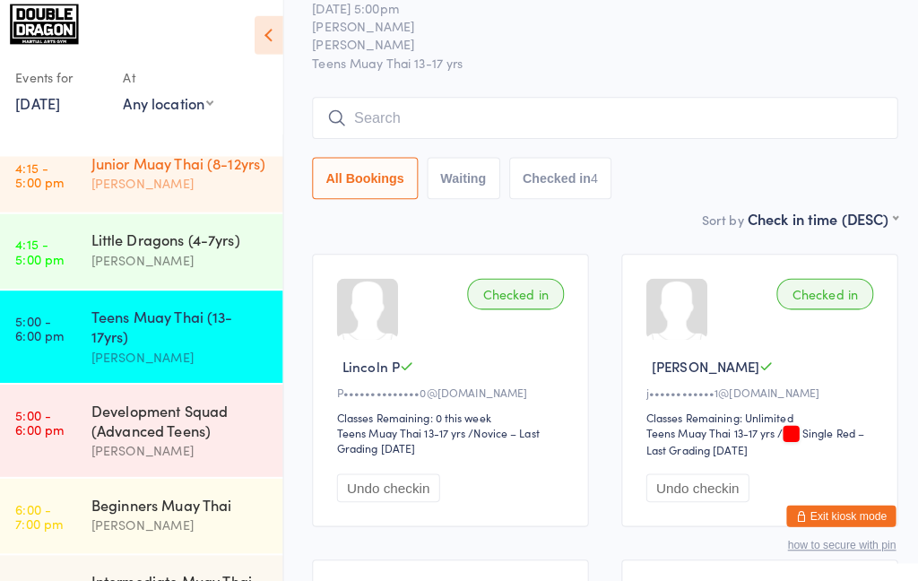
click at [165, 202] on div "Junior Muay Thai (8-12yrs) [PERSON_NAME]" at bounding box center [192, 179] width 188 height 71
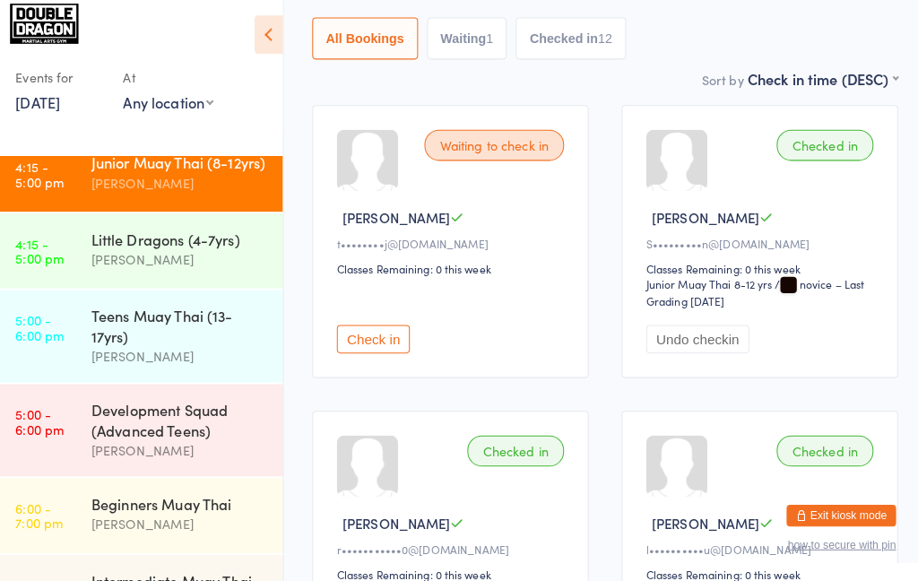
scroll to position [202, 0]
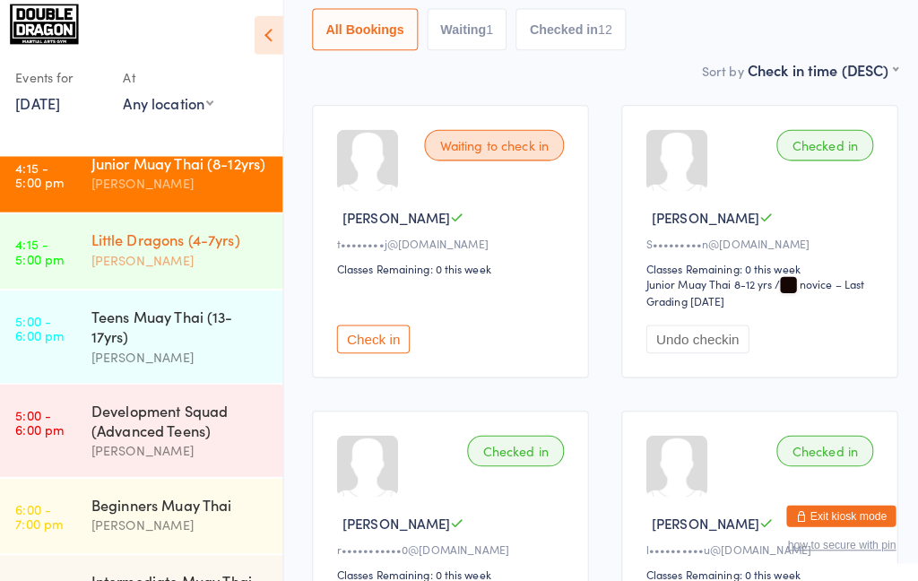
click at [186, 268] on div "[PERSON_NAME]" at bounding box center [184, 265] width 173 height 21
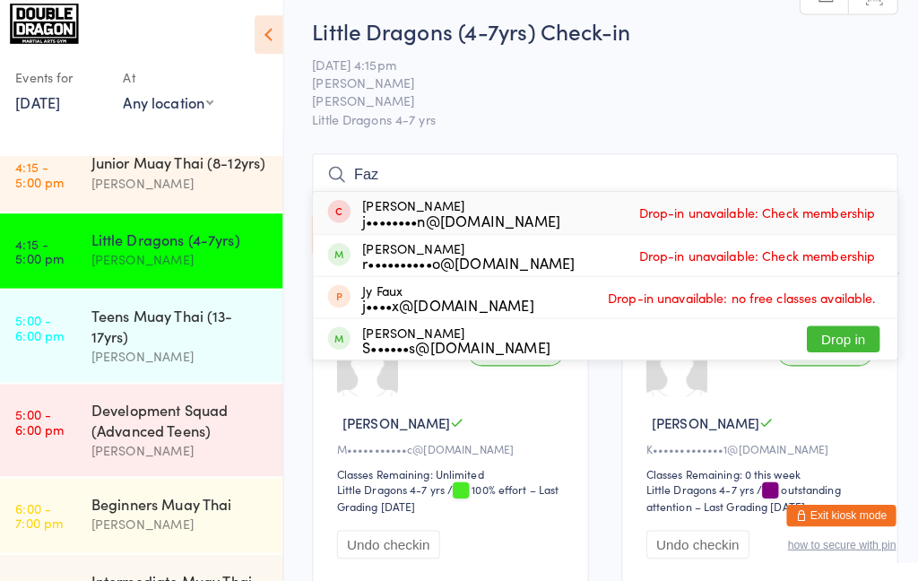
type input "Faz"
click at [827, 348] on button "Drop in" at bounding box center [836, 343] width 72 height 26
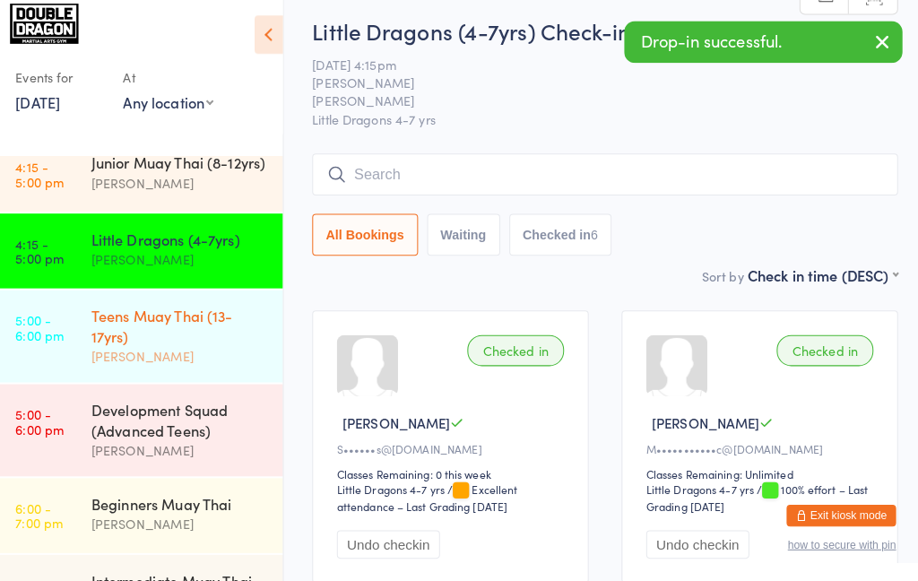
click at [177, 341] on div "Teens Muay Thai (13-17yrs)" at bounding box center [184, 329] width 173 height 39
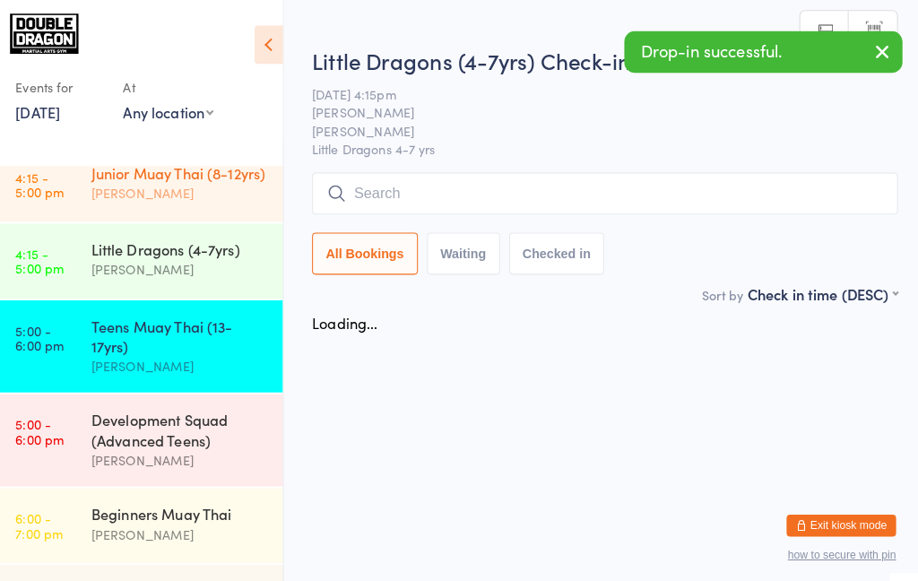
click at [219, 180] on div "[PERSON_NAME]" at bounding box center [184, 189] width 173 height 21
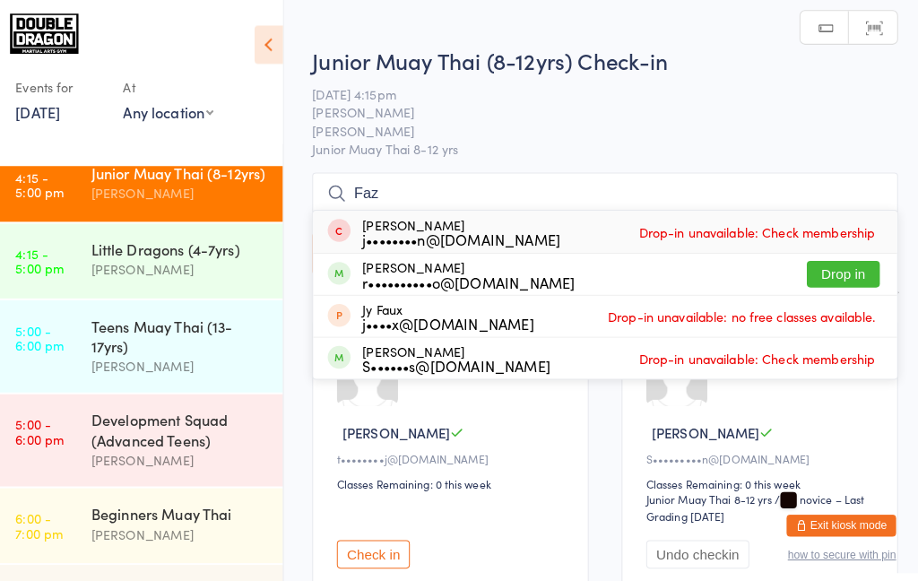
type input "Faz"
click at [838, 265] on button "Drop in" at bounding box center [836, 269] width 72 height 26
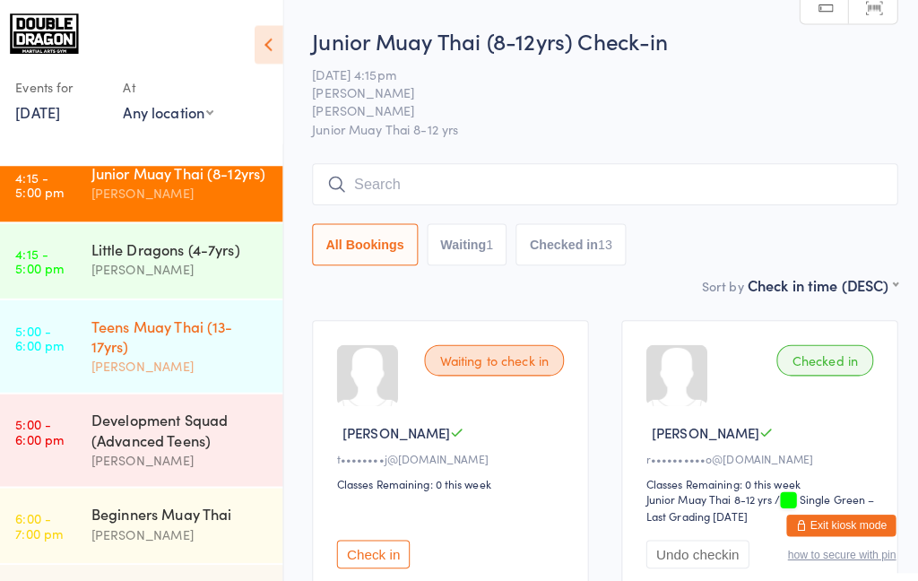
click at [192, 348] on div "Teens Muay Thai (13-17yrs)" at bounding box center [184, 329] width 173 height 39
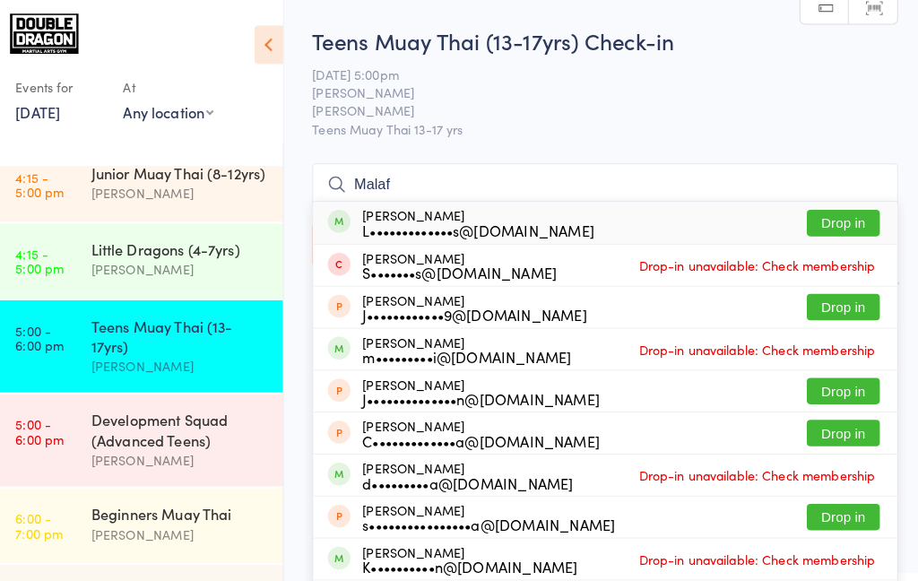
type input "Malaf"
click at [831, 220] on button "Drop in" at bounding box center [836, 219] width 72 height 26
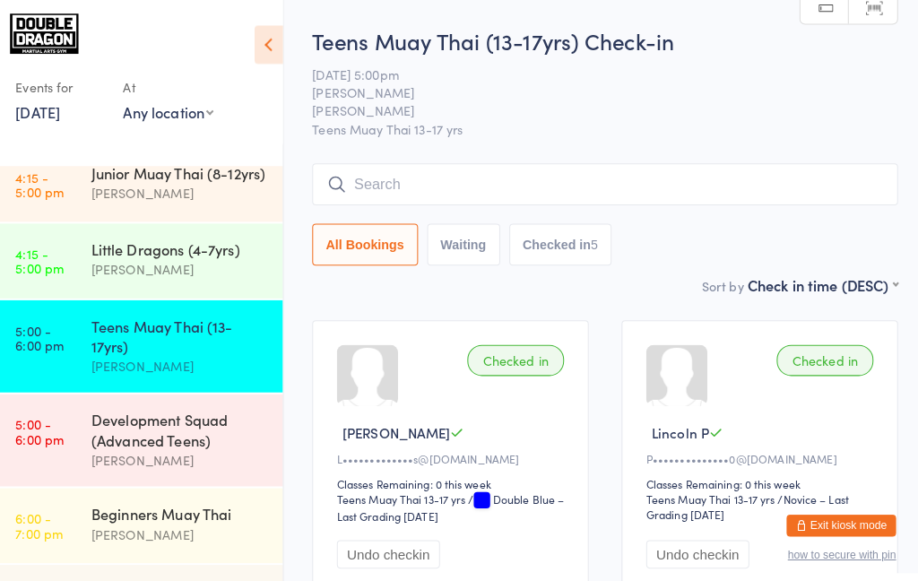
click at [414, 186] on input "search" at bounding box center [602, 180] width 575 height 41
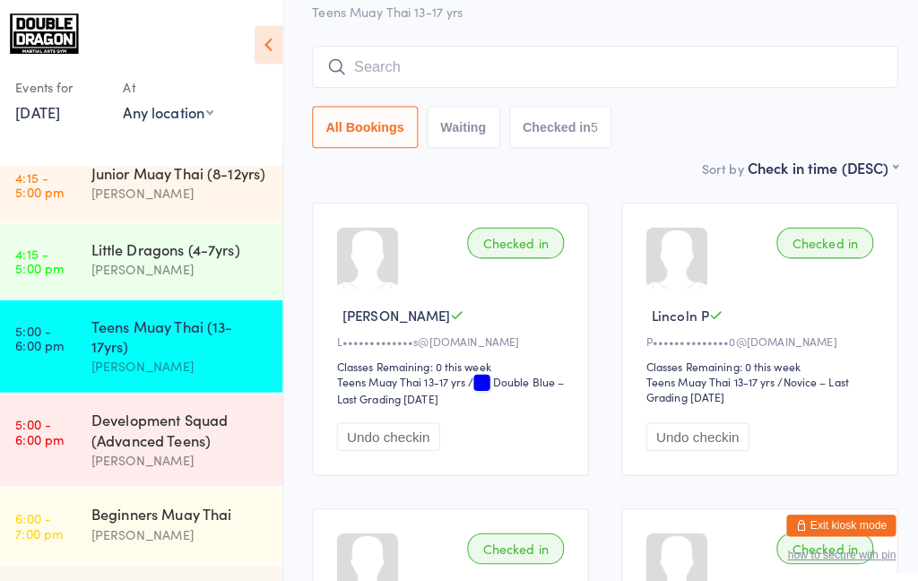
scroll to position [161, 0]
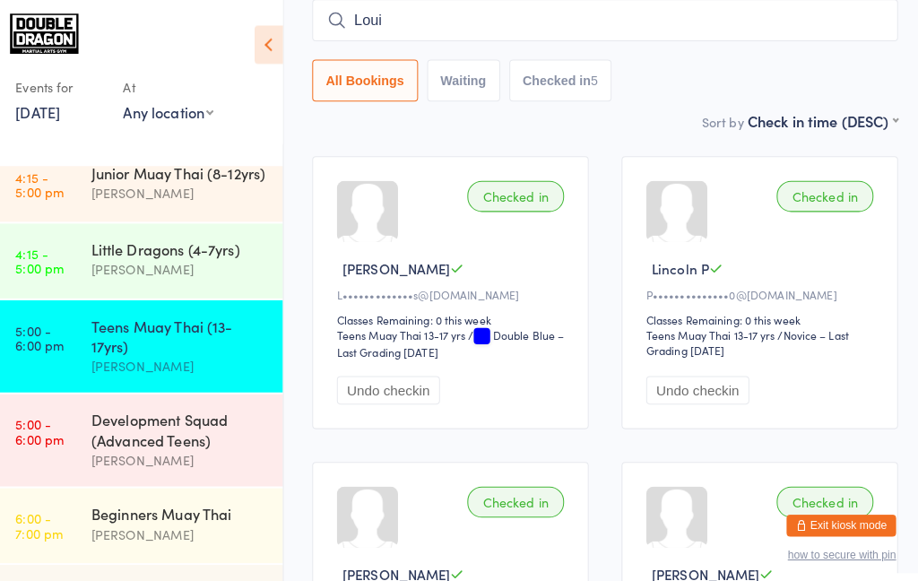
type input "[PERSON_NAME]"
click at [95, 358] on link "5:00 - 6:00 pm Teens Muay Thai (13-17yrs) [PERSON_NAME]" at bounding box center [145, 340] width 281 height 91
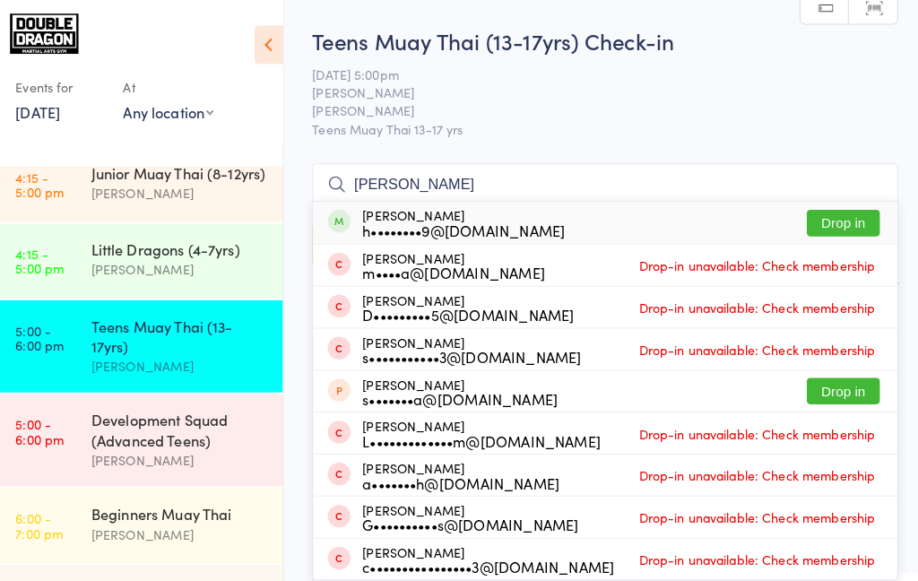
type input "[PERSON_NAME]"
click at [845, 229] on button "Drop in" at bounding box center [836, 219] width 72 height 26
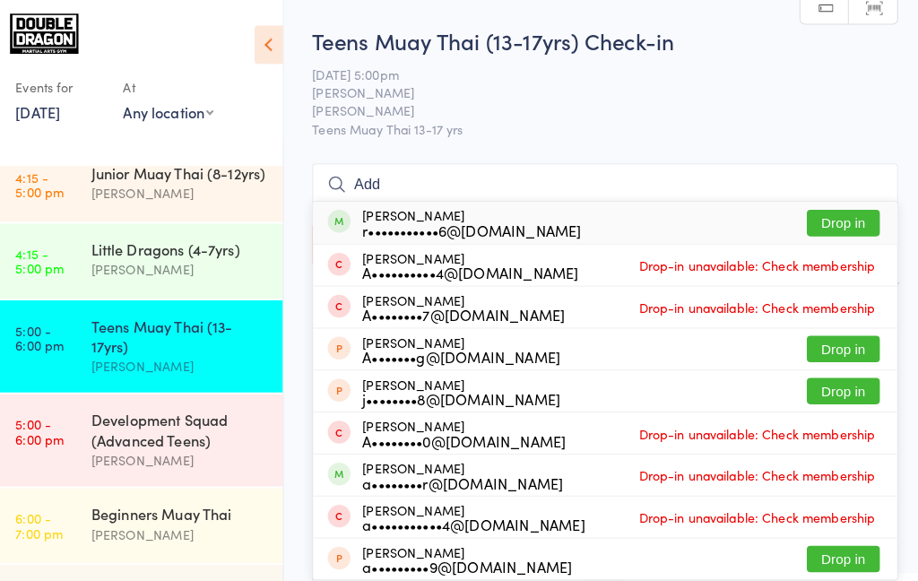
click at [853, 186] on input "Add" at bounding box center [602, 180] width 575 height 41
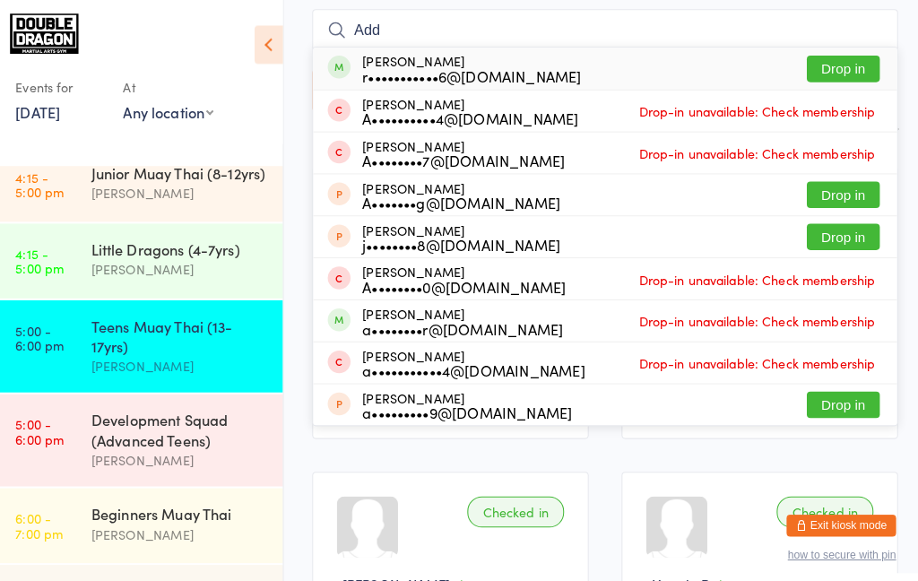
scroll to position [151, 0]
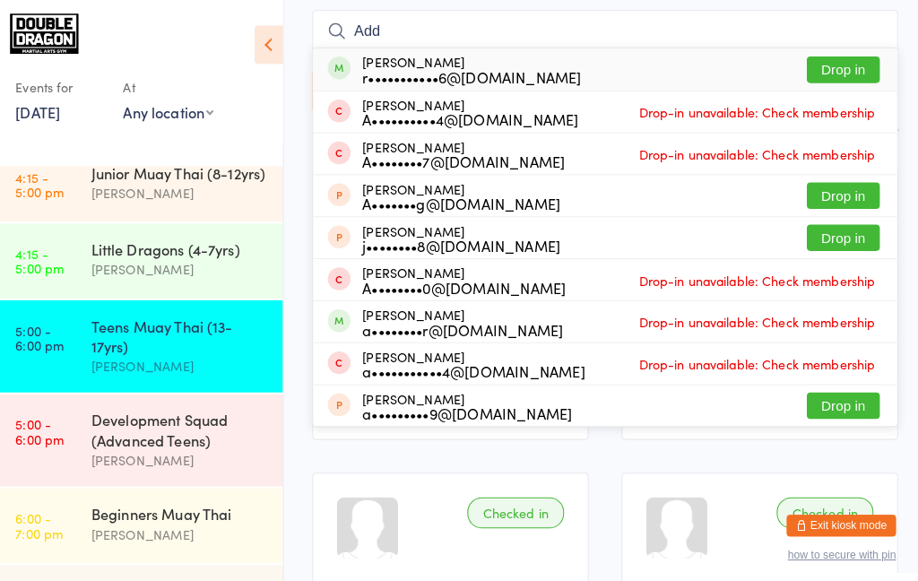
type input "Add"
click at [857, 67] on button "Drop in" at bounding box center [836, 69] width 72 height 26
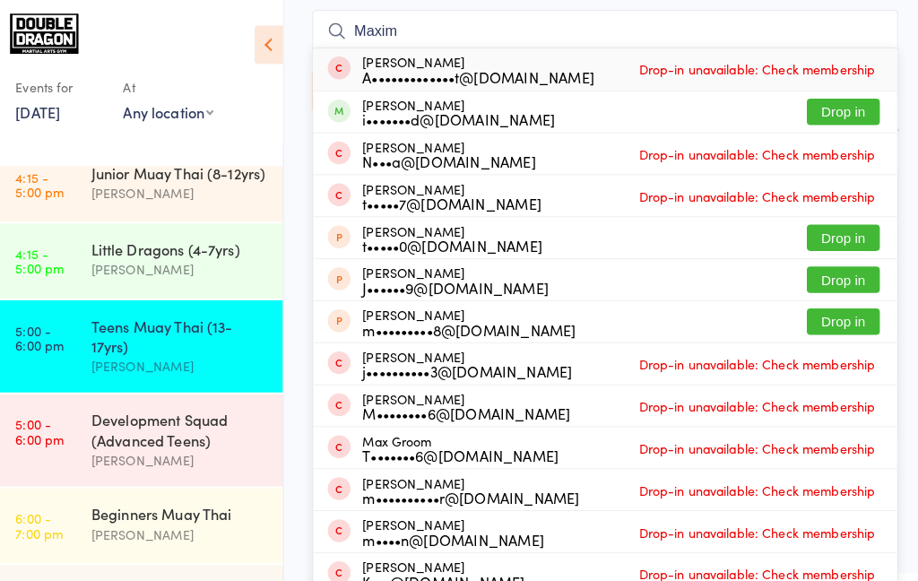
type input "Maxim"
click at [844, 106] on button "Drop in" at bounding box center [836, 110] width 72 height 26
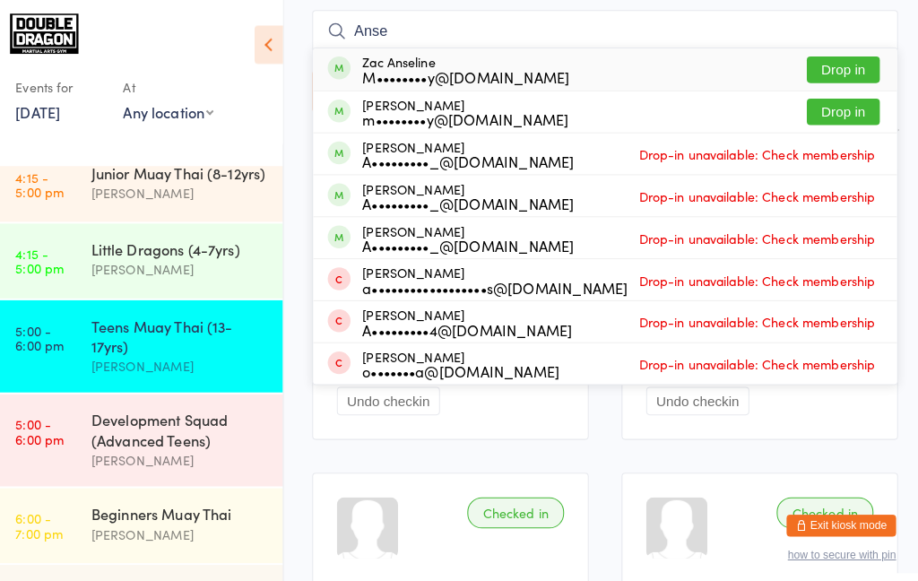
type input "Anse"
click at [817, 108] on button "Drop in" at bounding box center [836, 110] width 72 height 26
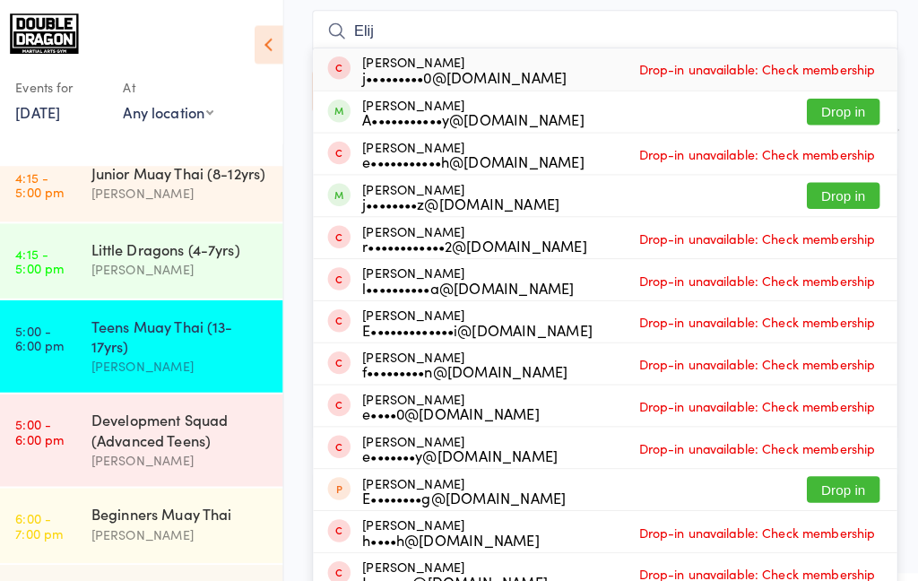
type input "Elij"
click at [829, 194] on button "Drop in" at bounding box center [836, 192] width 72 height 26
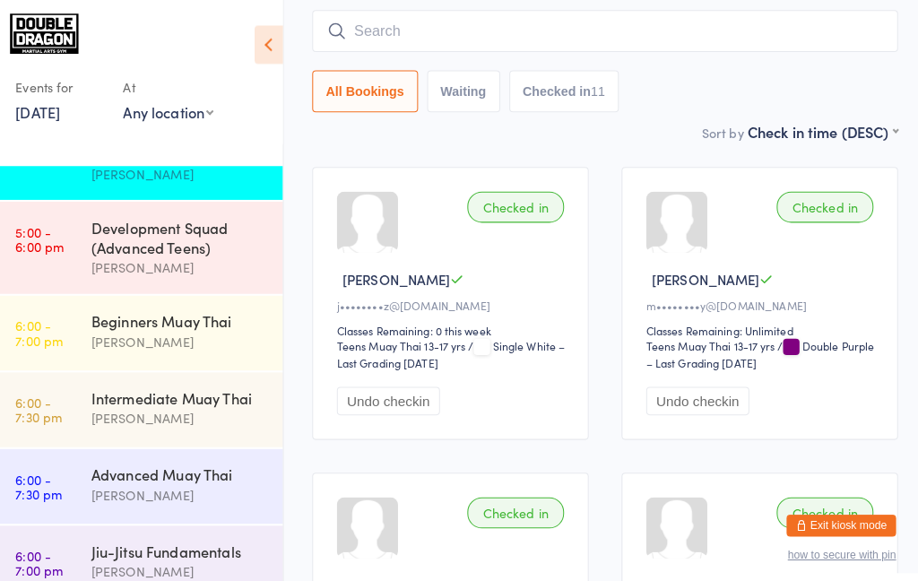
scroll to position [220, 0]
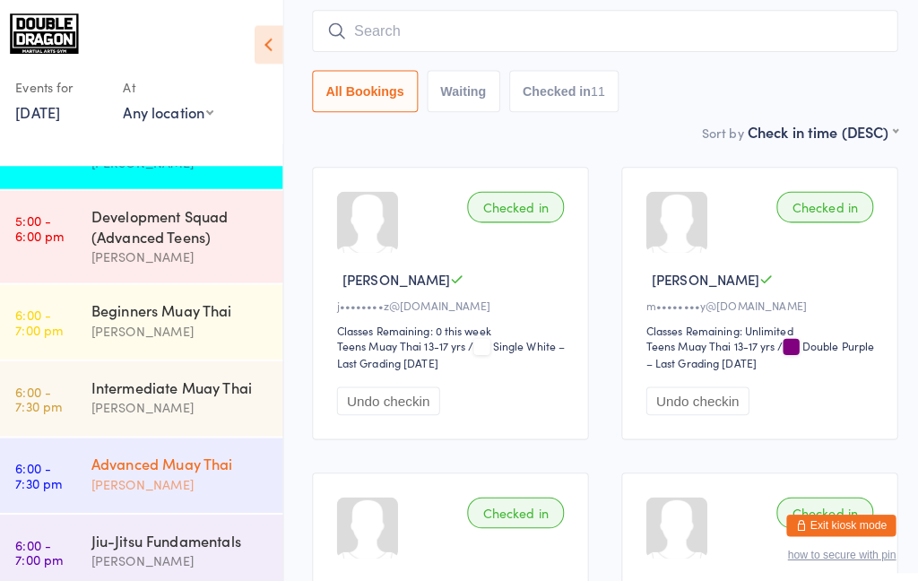
click at [181, 480] on div "[PERSON_NAME]" at bounding box center [184, 475] width 173 height 21
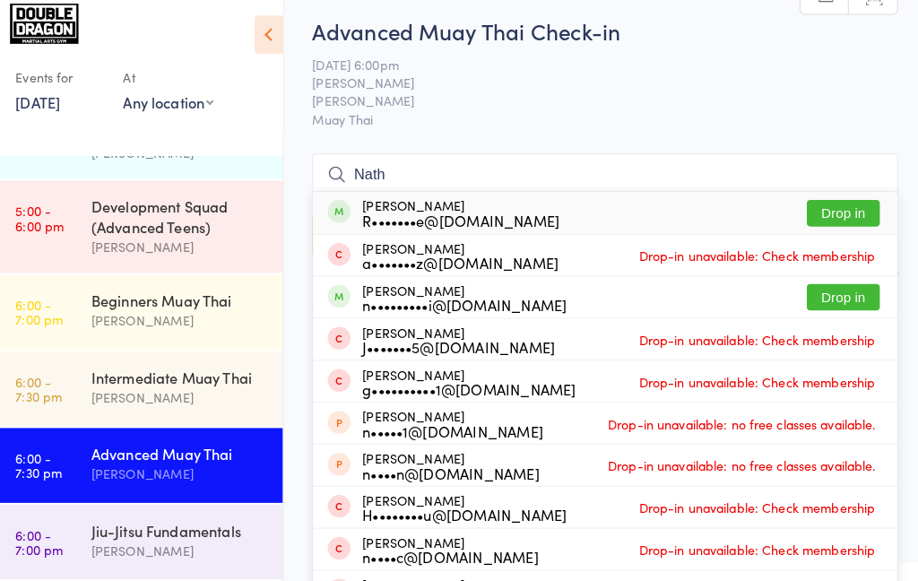
type input "Nath"
click at [820, 297] on button "Drop in" at bounding box center [836, 302] width 72 height 26
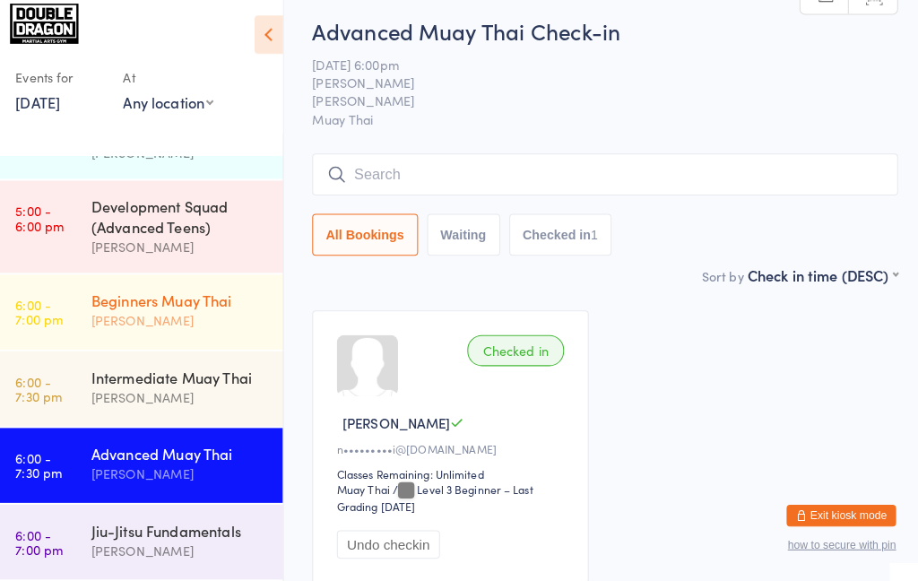
click at [121, 314] on div "Beginners Muay Thai" at bounding box center [184, 305] width 173 height 20
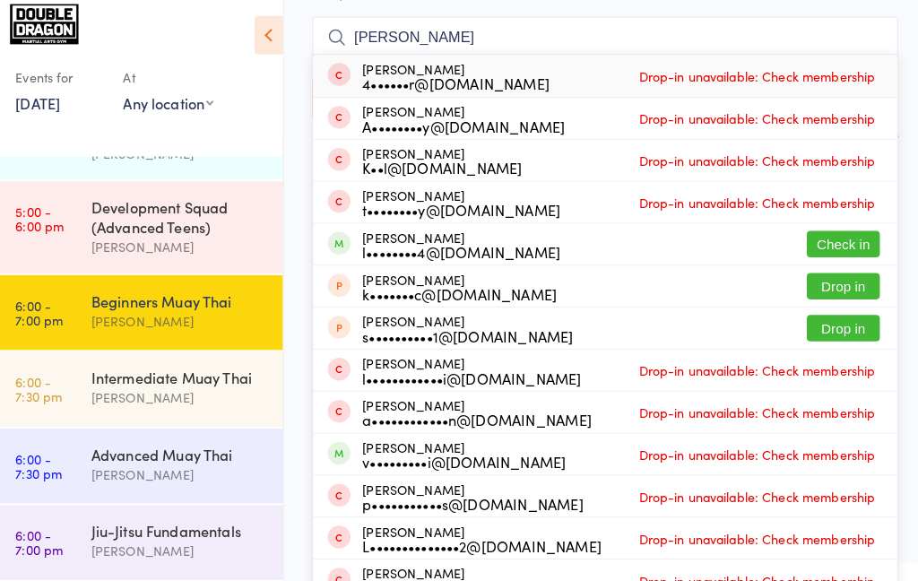
scroll to position [145, 0]
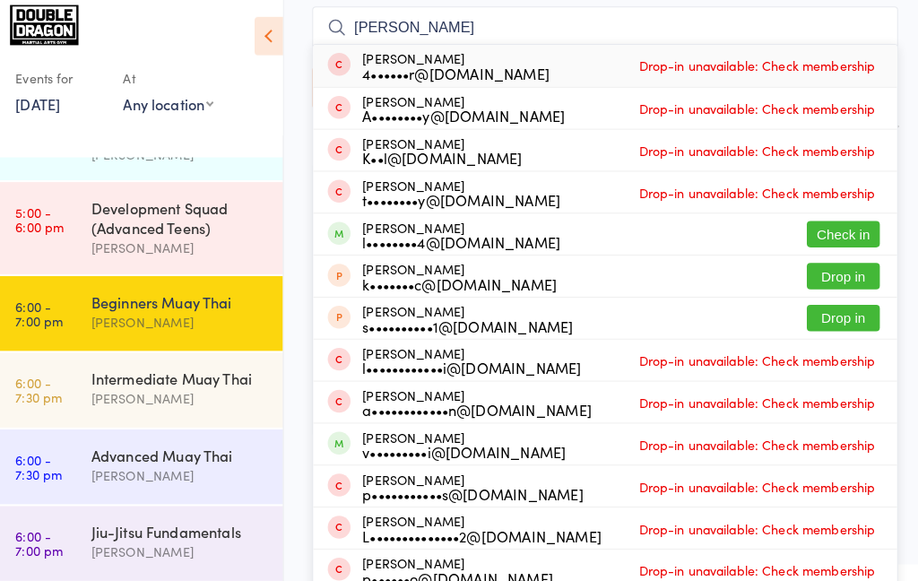
type input "[PERSON_NAME]"
click at [841, 246] on button "Check in" at bounding box center [836, 239] width 72 height 26
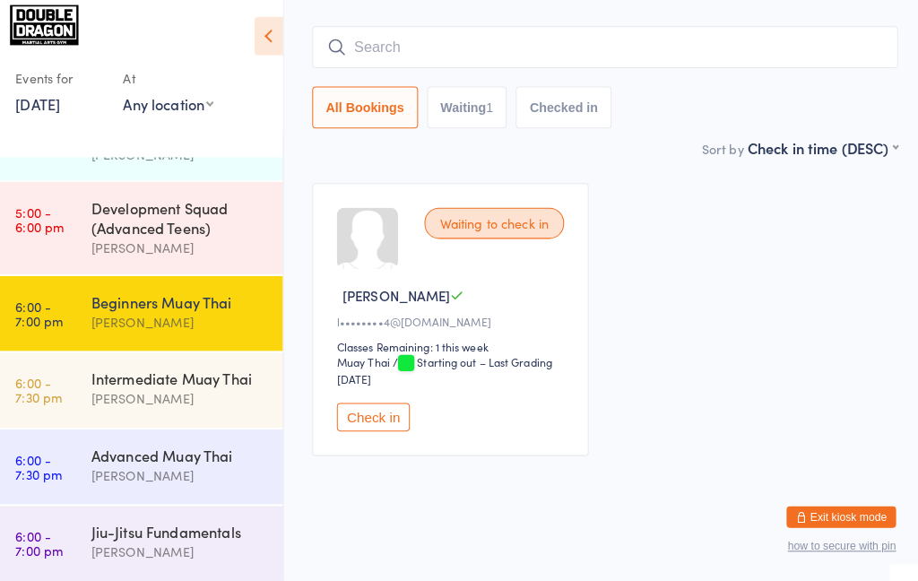
scroll to position [126, 0]
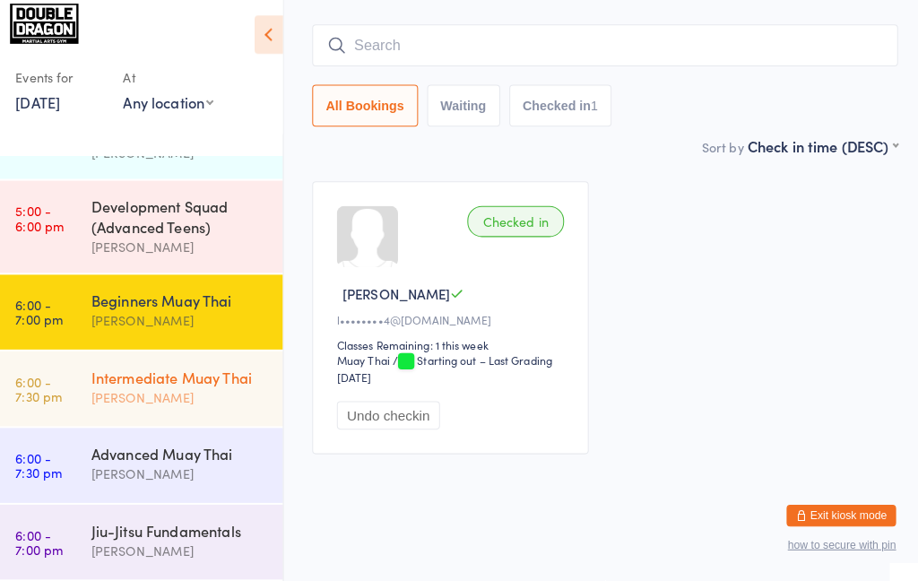
click at [178, 404] on div "[PERSON_NAME]" at bounding box center [184, 400] width 173 height 21
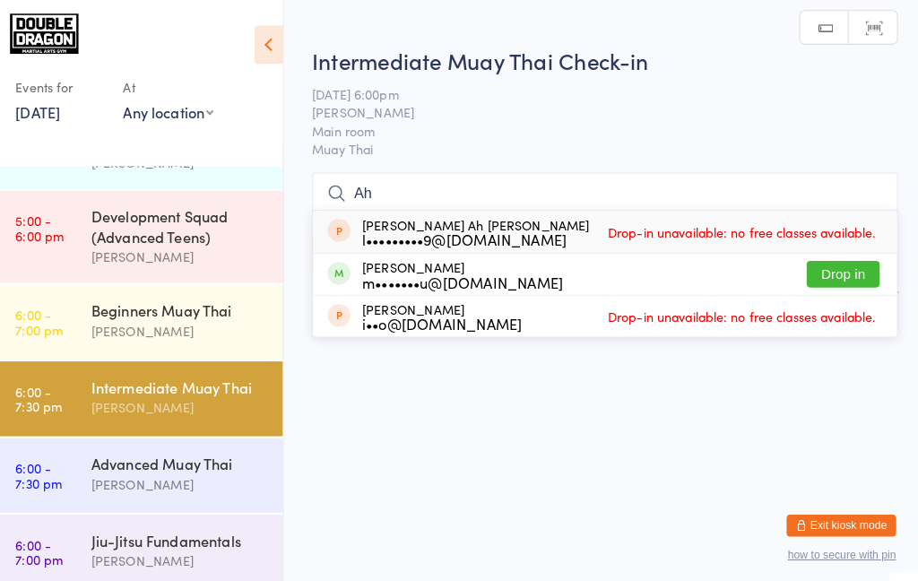
type input "Ah"
click at [850, 273] on button "Drop in" at bounding box center [836, 269] width 72 height 26
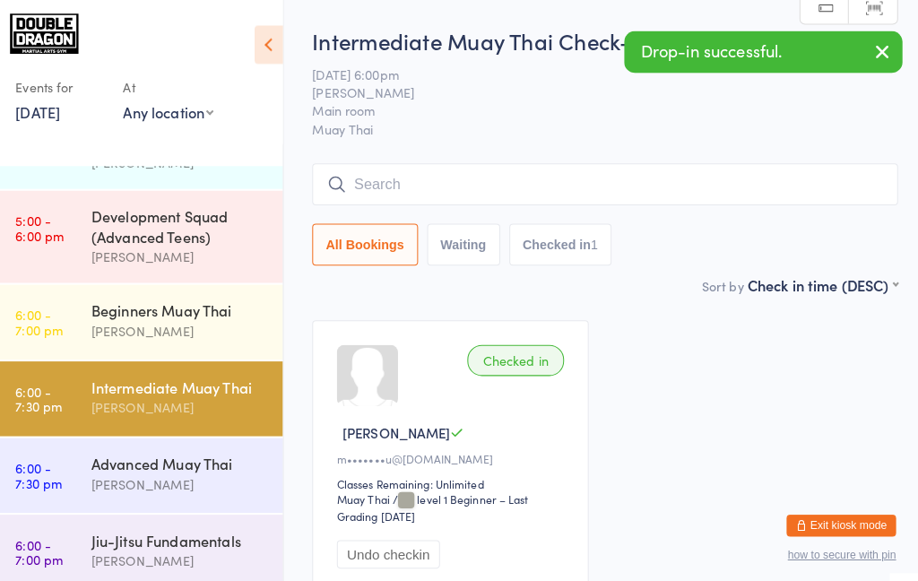
click at [125, 373] on div "Intermediate Muay Thai" at bounding box center [184, 380] width 173 height 20
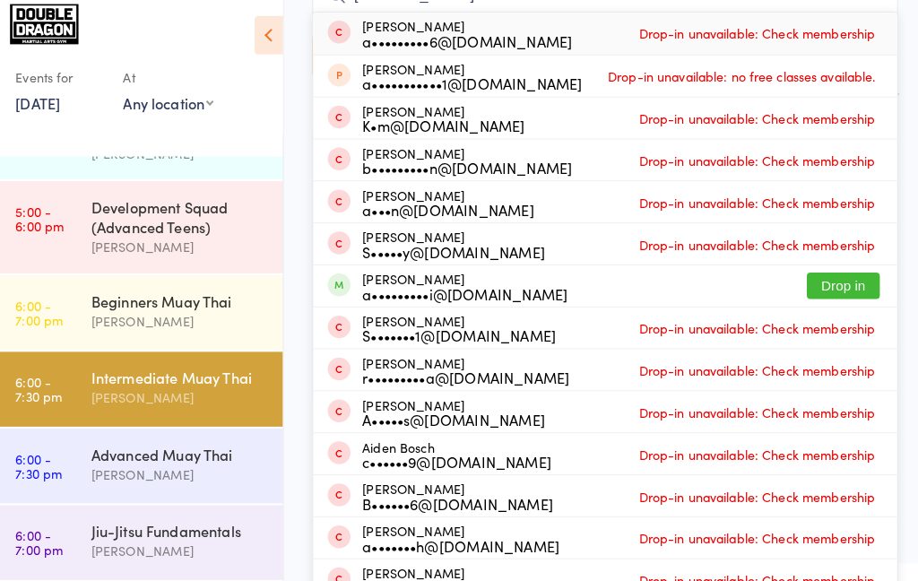
type input "[PERSON_NAME]"
click at [818, 290] on button "Drop in" at bounding box center [836, 290] width 72 height 26
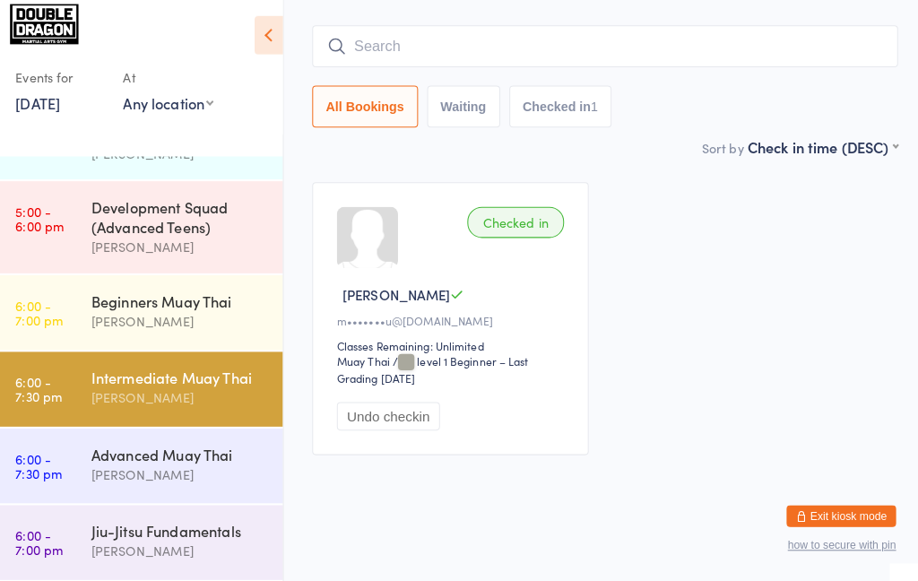
scroll to position [126, 0]
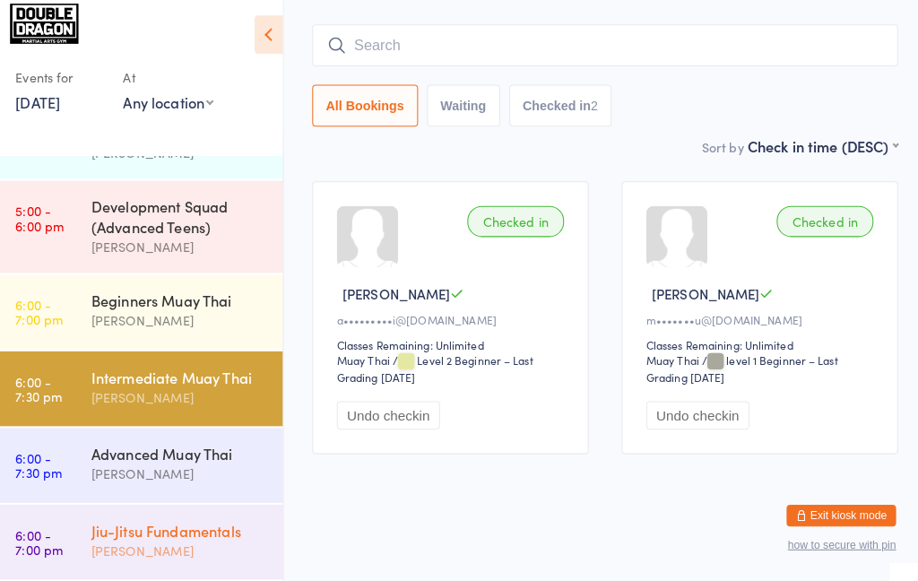
click at [171, 549] on div "[PERSON_NAME]" at bounding box center [184, 550] width 173 height 21
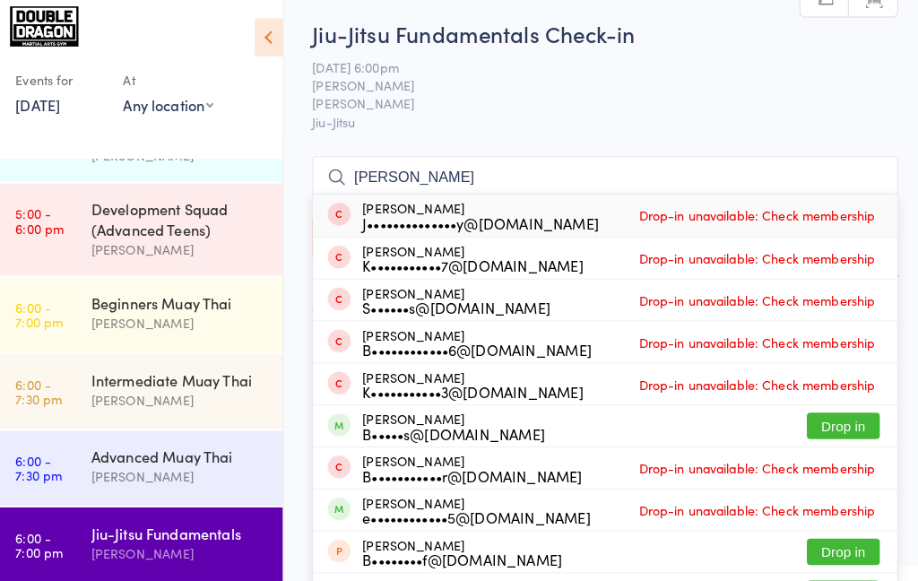
type input "[PERSON_NAME]"
click at [841, 431] on button "Drop in" at bounding box center [836, 425] width 72 height 26
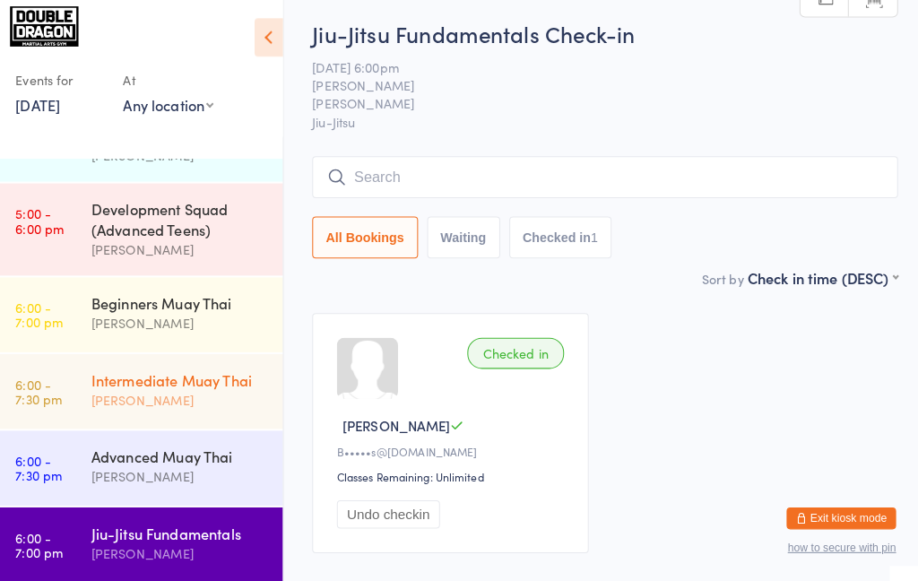
click at [197, 402] on div "[PERSON_NAME]" at bounding box center [184, 400] width 173 height 21
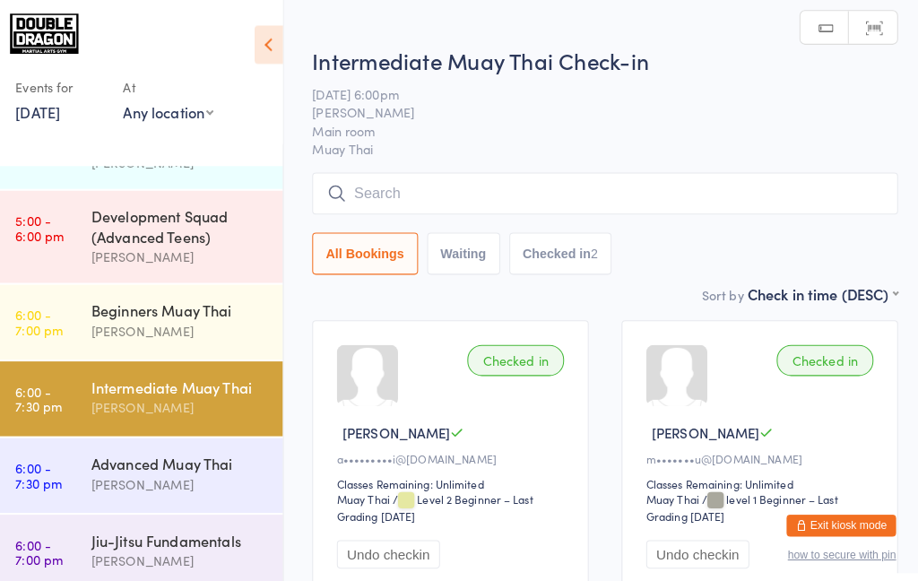
type input "V"
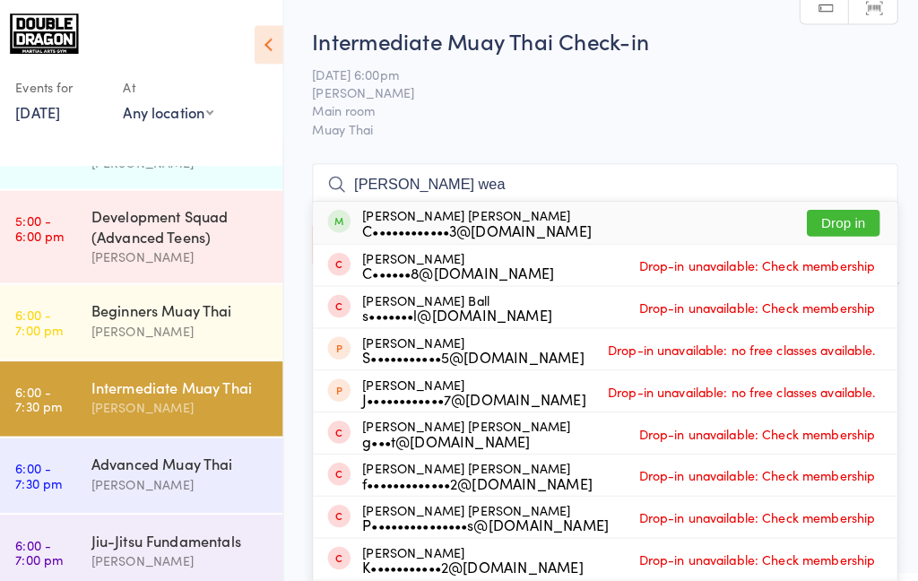
type input "[PERSON_NAME] wea"
click at [841, 221] on button "Drop in" at bounding box center [836, 219] width 72 height 26
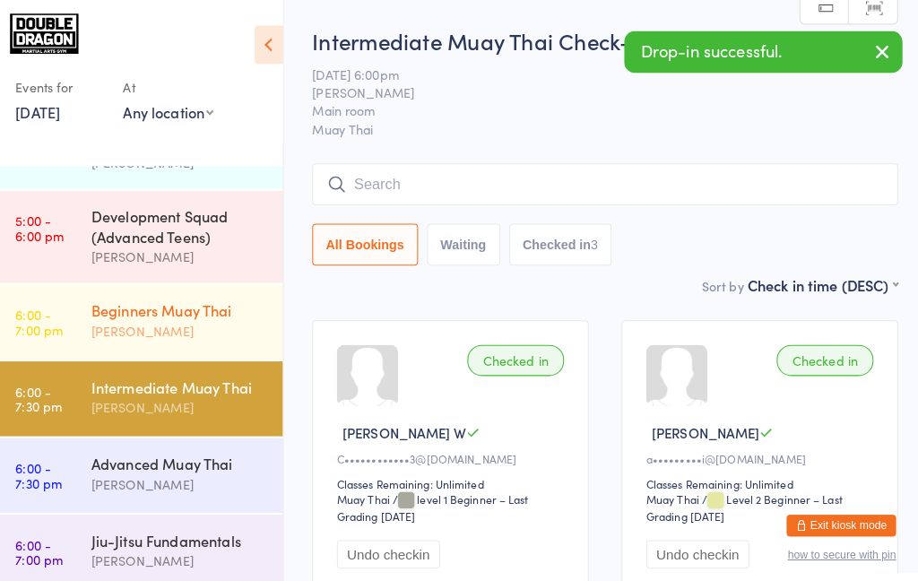
click at [122, 307] on div "Beginners Muay Thai" at bounding box center [184, 305] width 173 height 20
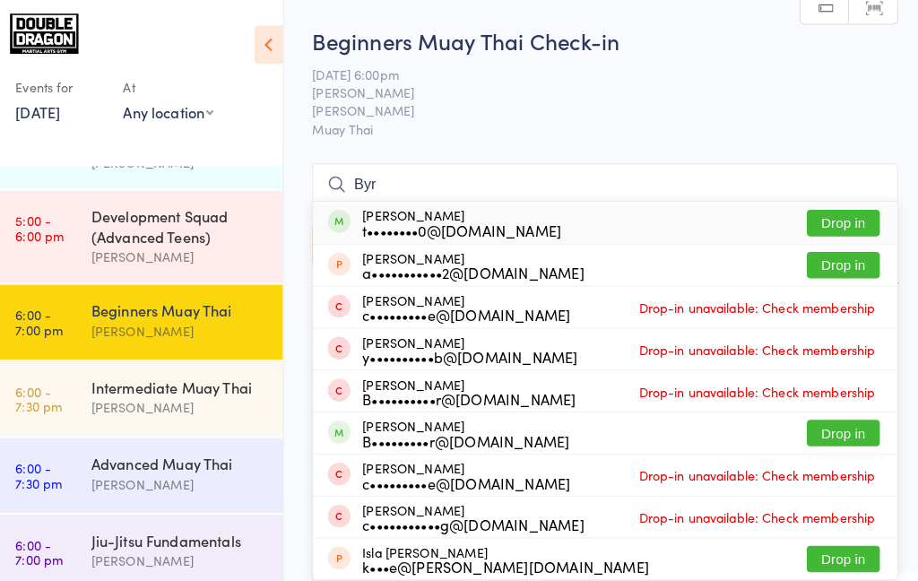
type input "Byr"
click at [818, 426] on button "Drop in" at bounding box center [836, 425] width 72 height 26
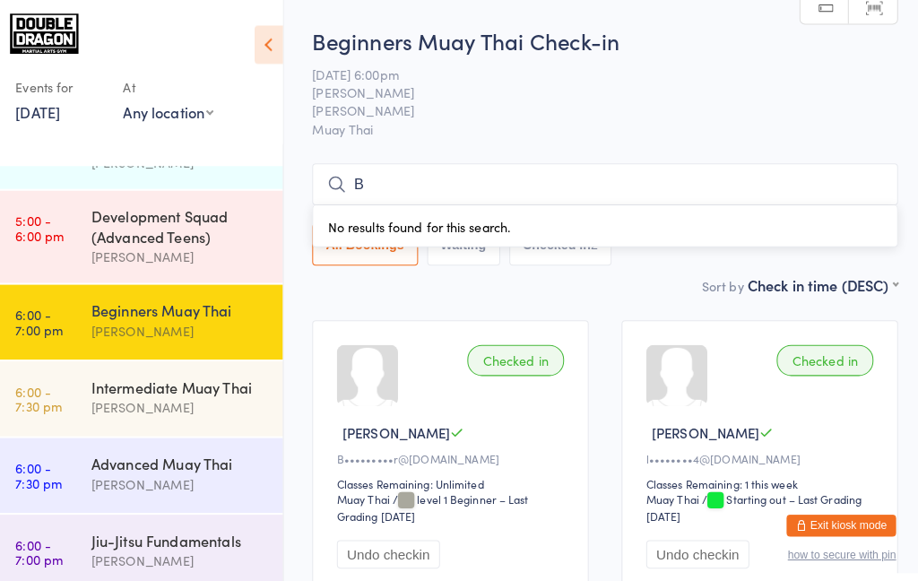
click at [856, 174] on input "B" at bounding box center [602, 180] width 575 height 41
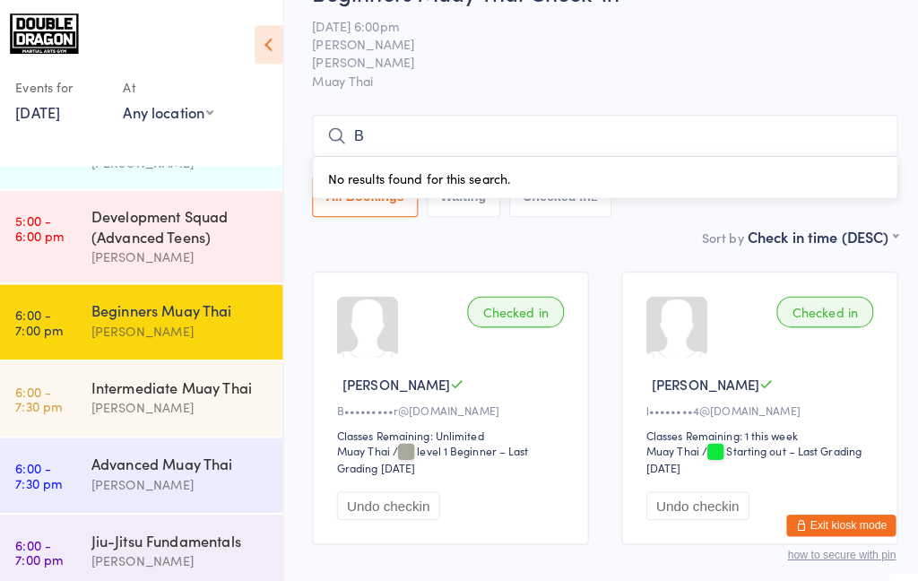
scroll to position [126, 0]
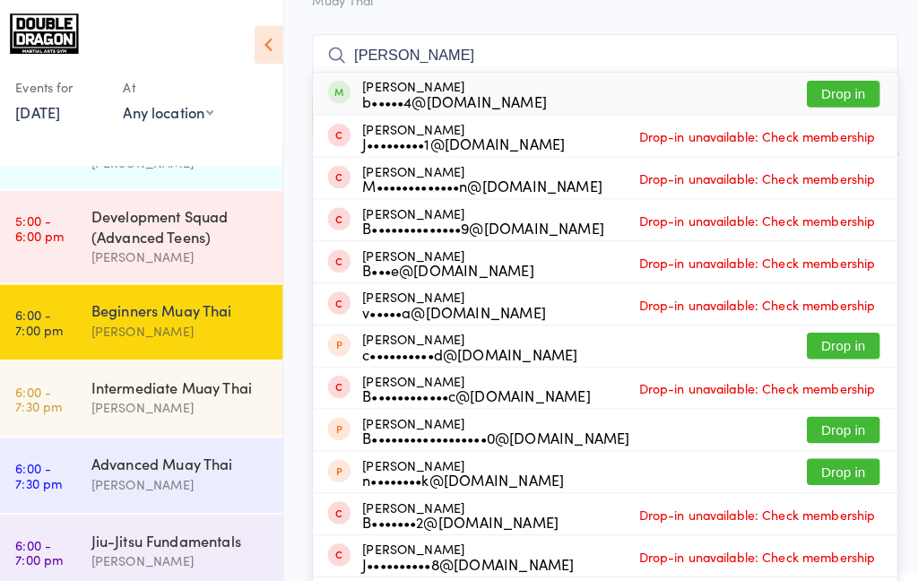
type input "[PERSON_NAME]"
click at [824, 95] on button "Drop in" at bounding box center [836, 93] width 72 height 26
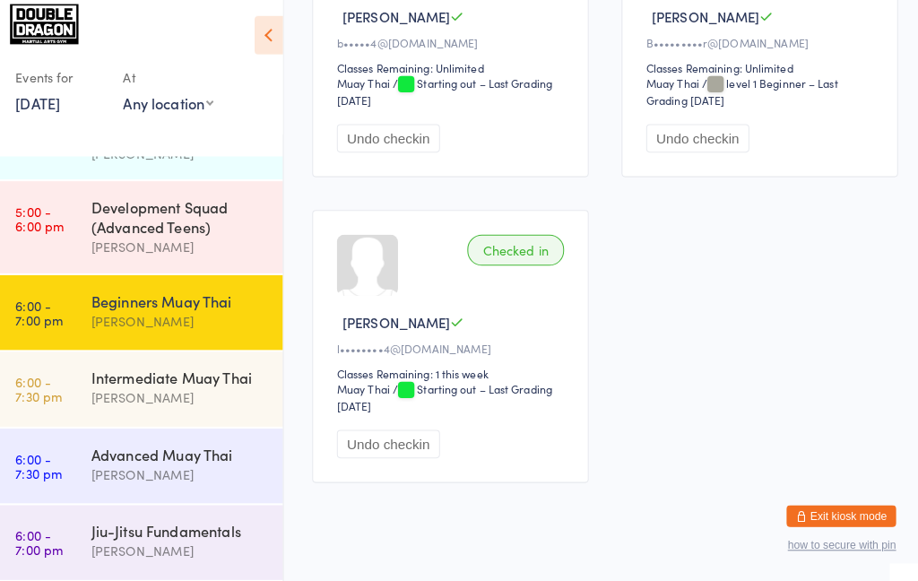
scroll to position [425, 0]
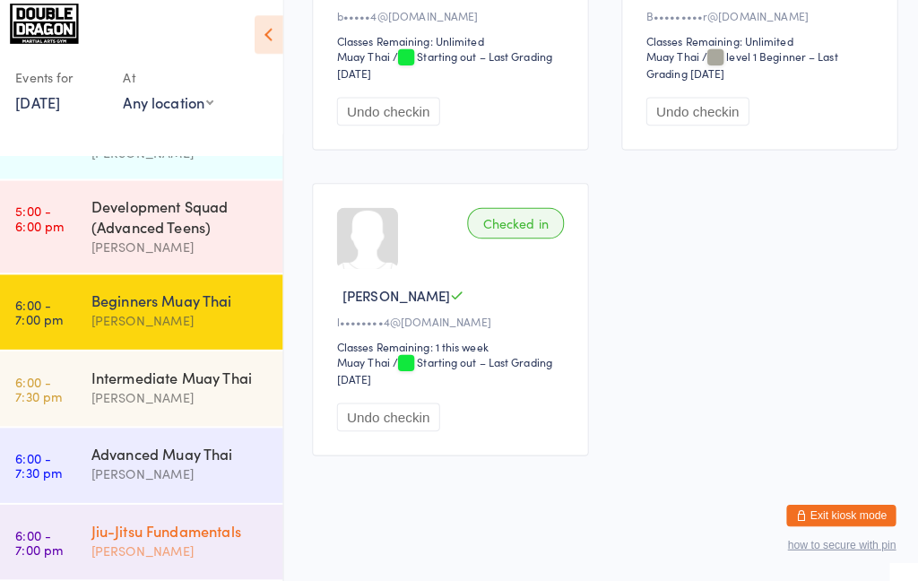
click at [76, 529] on link "6:00 - 7:00 pm Jiu-Jitsu Fundamentals [PERSON_NAME]" at bounding box center [145, 542] width 281 height 73
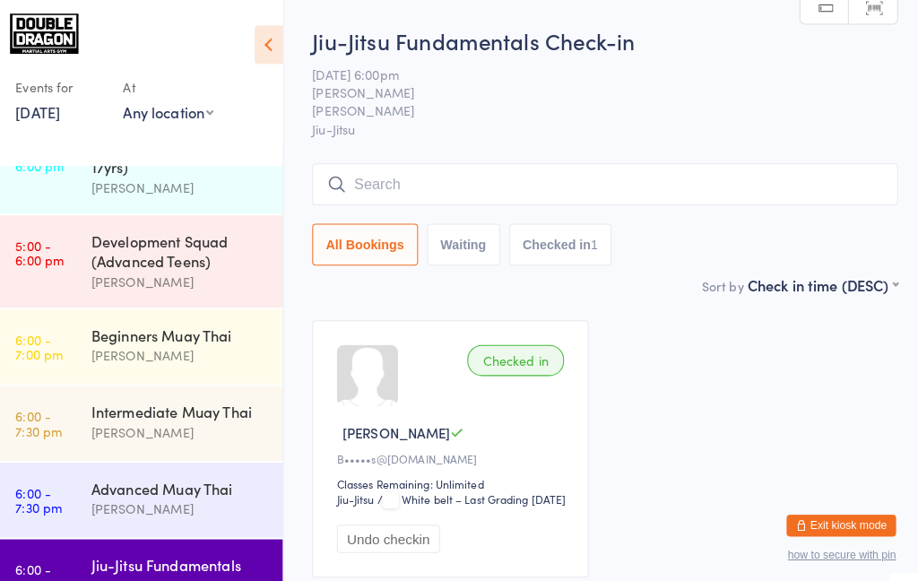
scroll to position [220, 0]
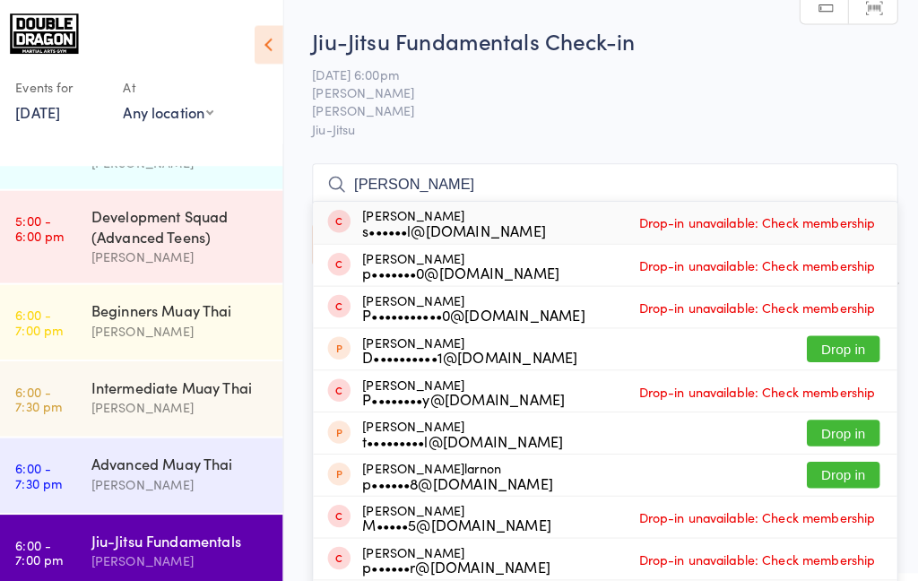
type input "[PERSON_NAME]"
click at [375, 511] on div "M•••••5@[DOMAIN_NAME]" at bounding box center [457, 515] width 186 height 14
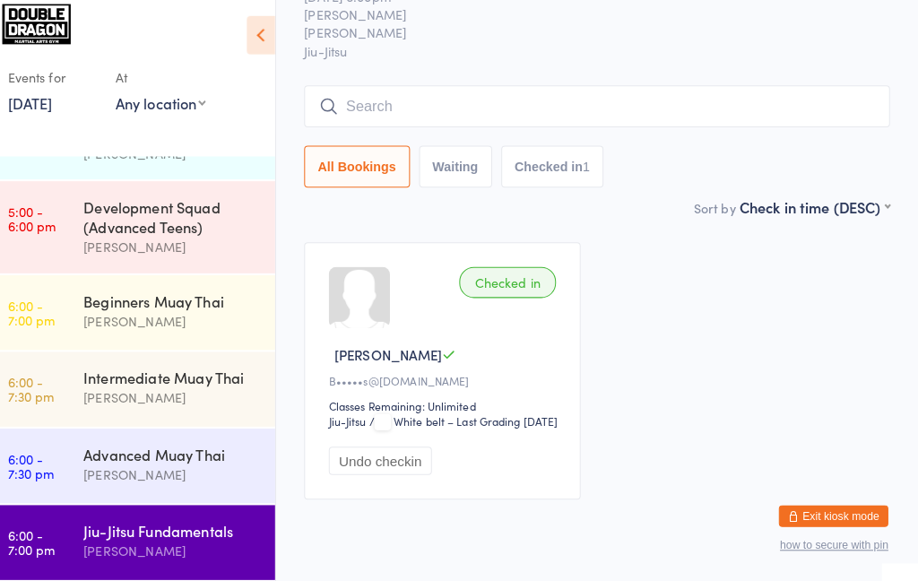
scroll to position [126, 0]
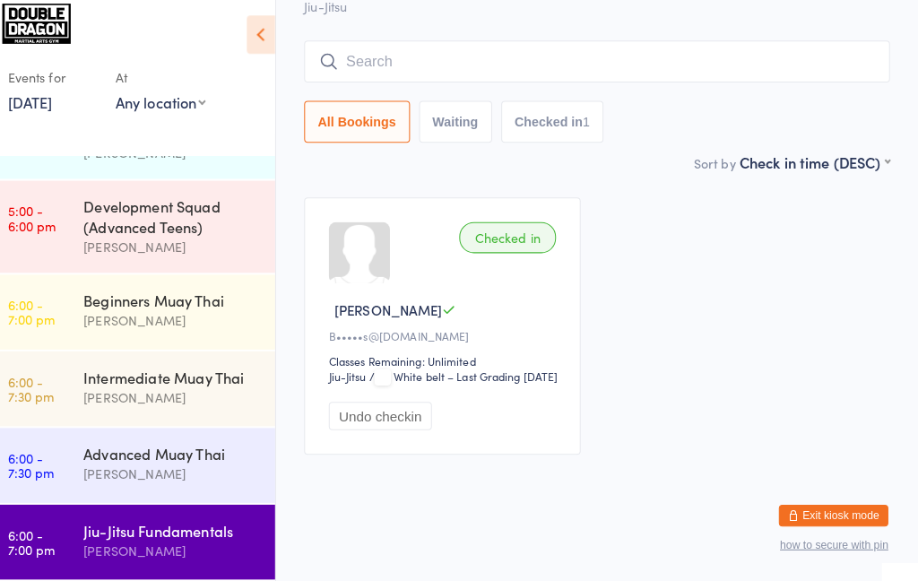
click at [639, 470] on html "You have now entered Kiosk Mode. Members will be able to check themselves in us…" at bounding box center [459, 179] width 918 height 581
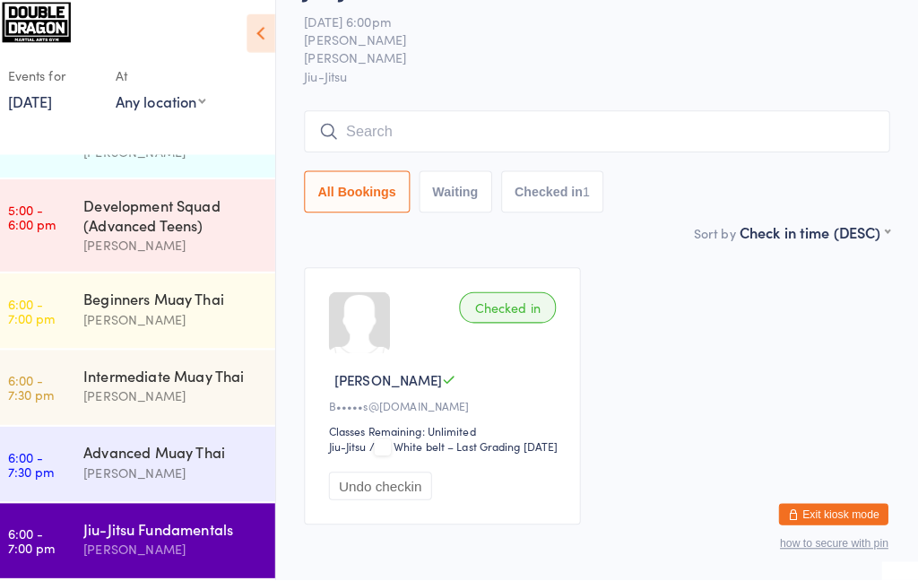
scroll to position [134, 0]
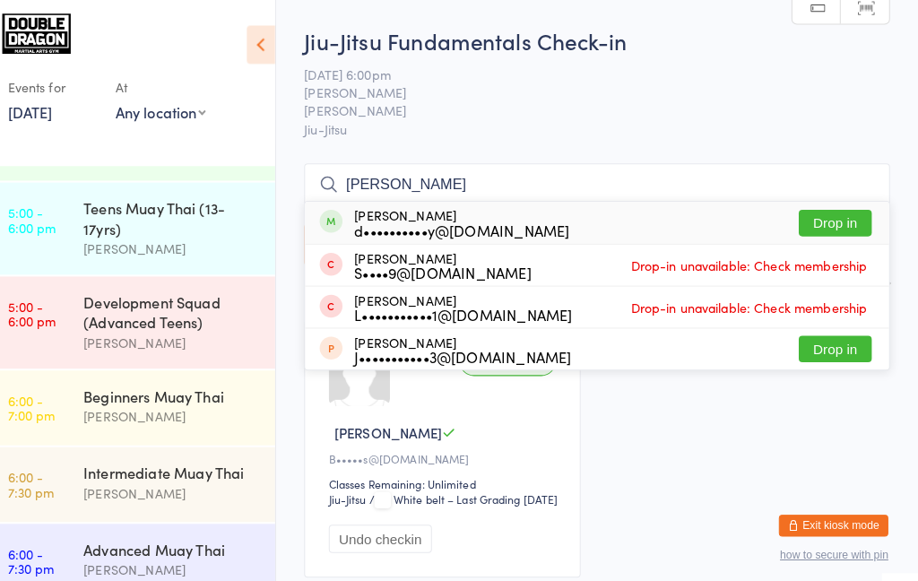
type input "[PERSON_NAME]"
click at [556, 220] on div "[PERSON_NAME] d••••••••••y@[DOMAIN_NAME] Drop in" at bounding box center [603, 218] width 574 height 41
